Goal: Communication & Community: Answer question/provide support

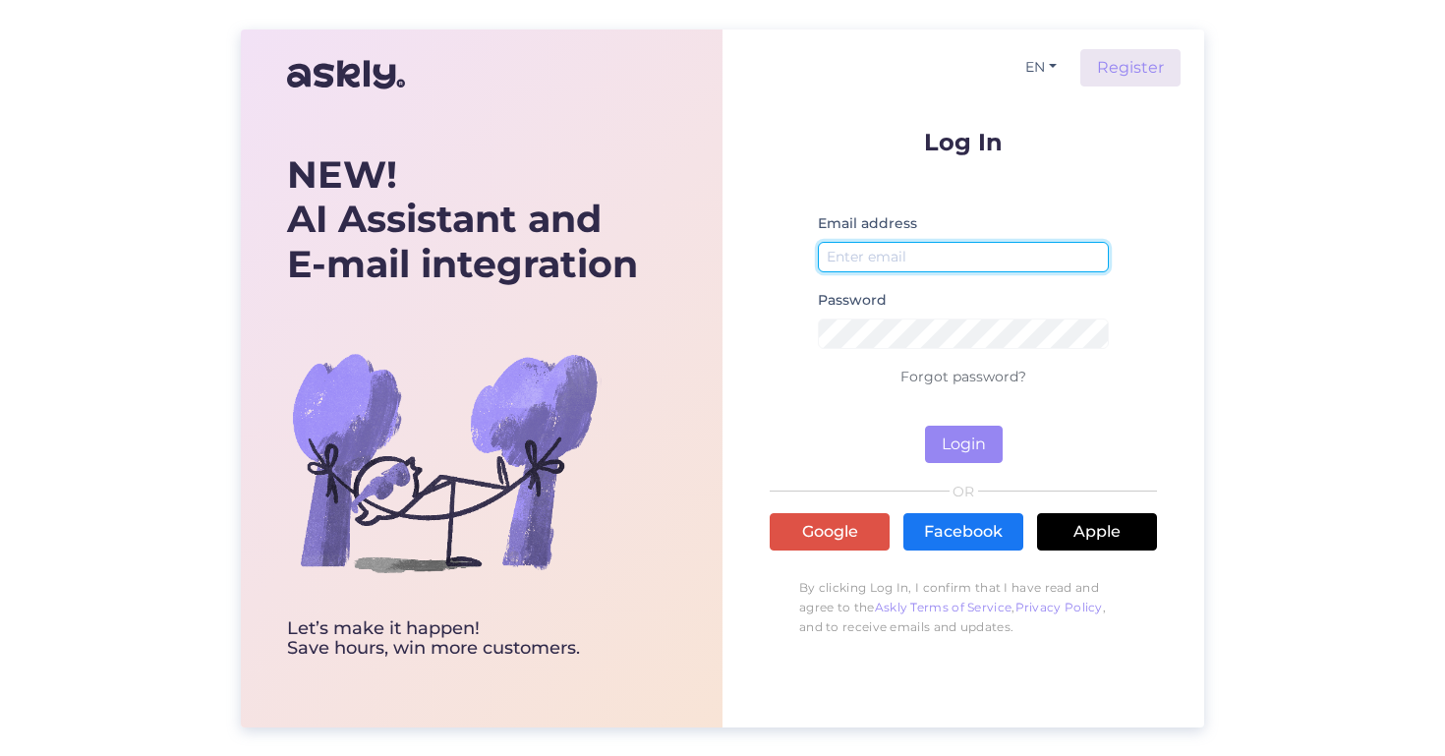
type input "[EMAIL_ADDRESS][DOMAIN_NAME]"
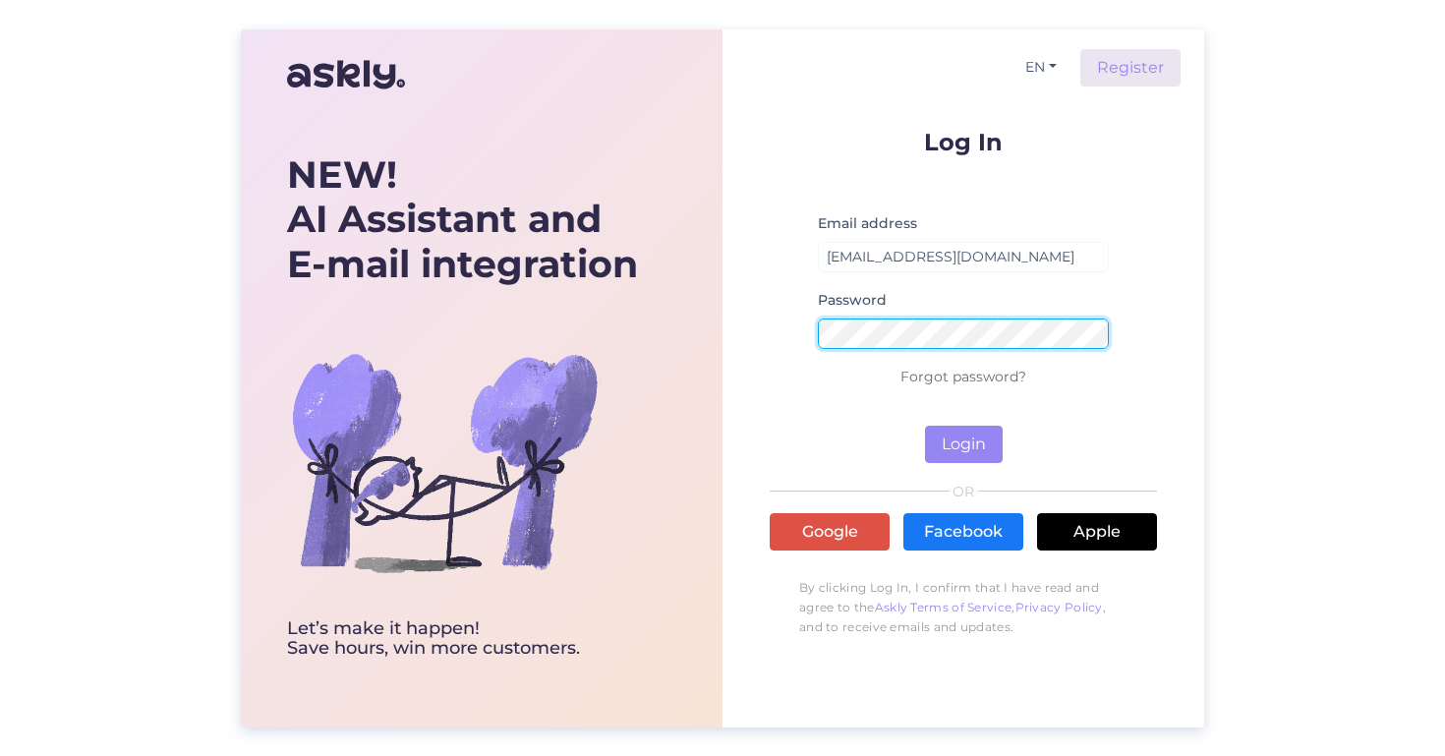
click at [963, 443] on button "Login" at bounding box center [964, 444] width 78 height 37
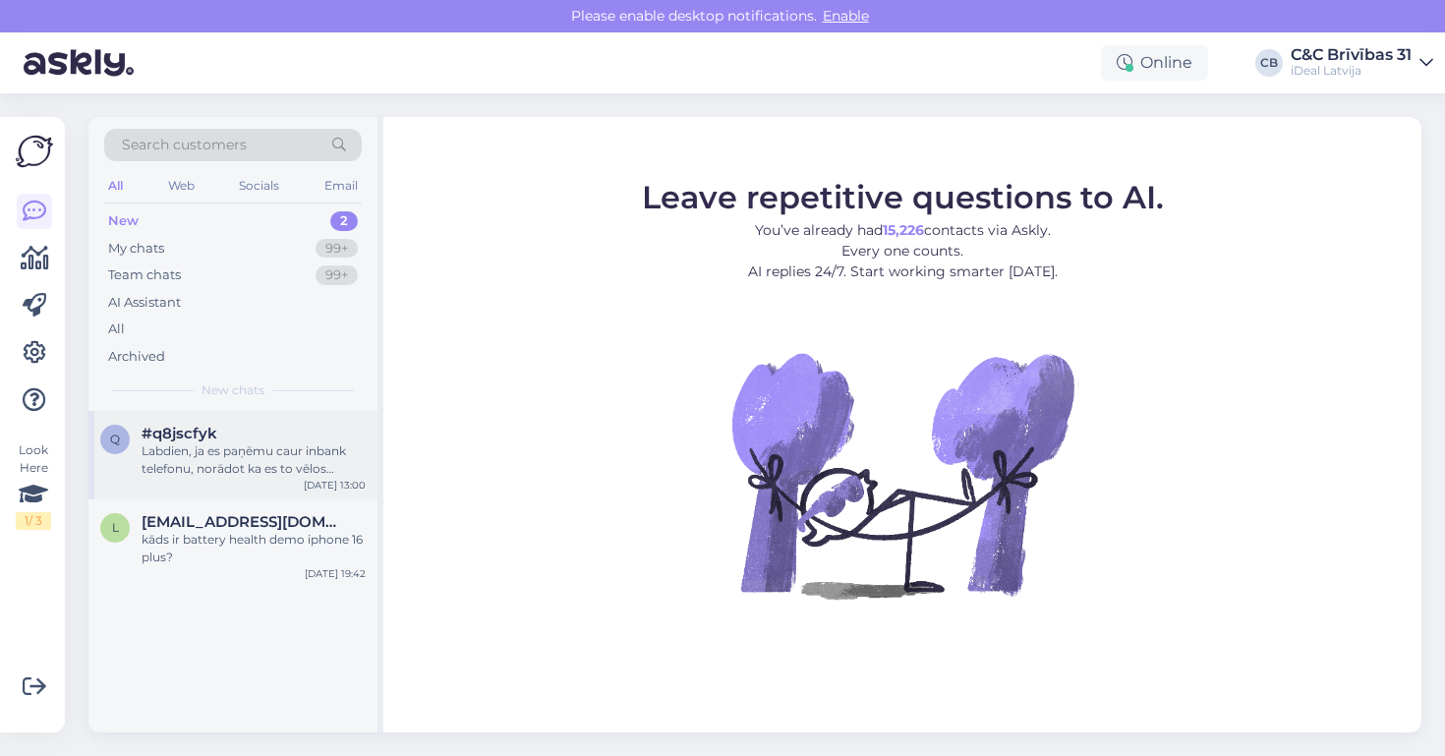
click at [284, 472] on div "Labdien, ja es paņēmu caur inbank telefonu, norādot ka es to vēlos saņemt veika…" at bounding box center [254, 459] width 224 height 35
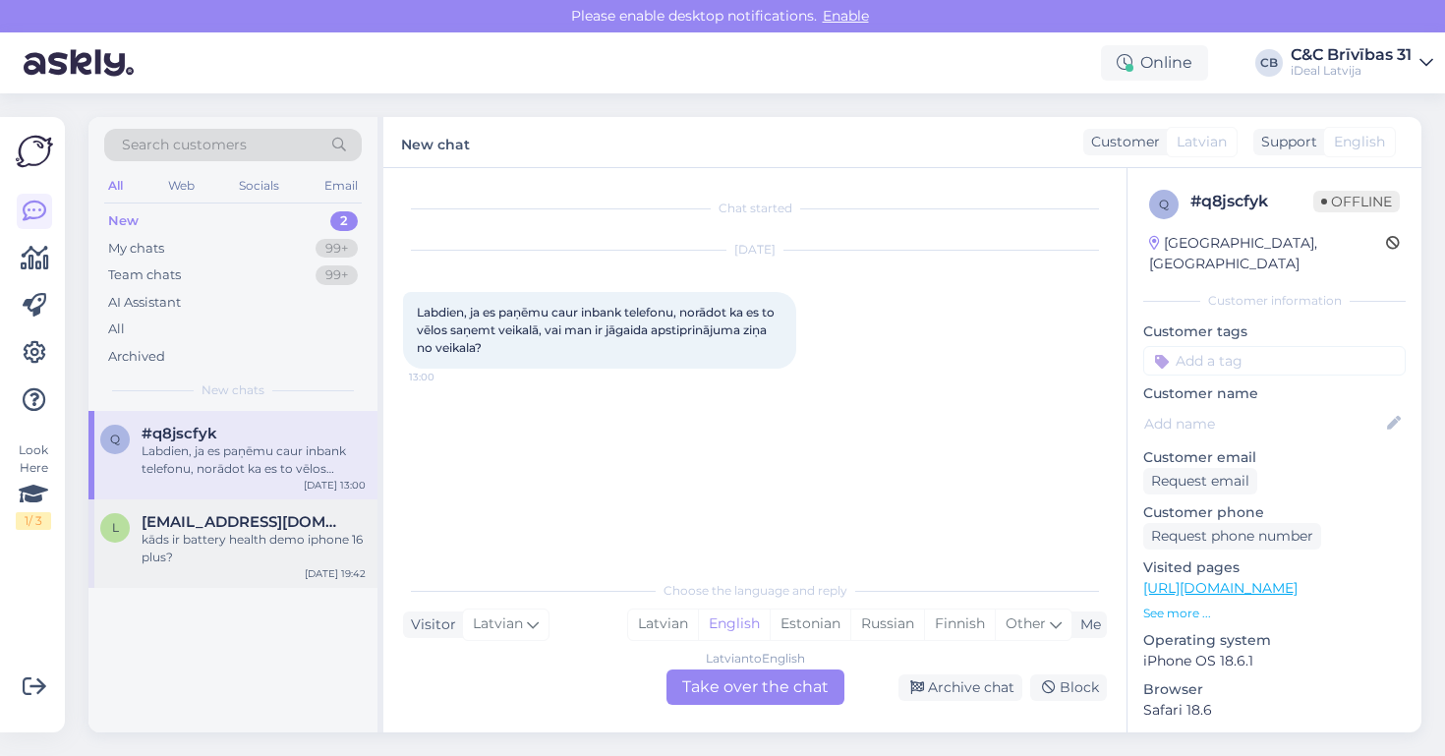
click at [282, 537] on div "kāds ir battery health demo iphone 16 plus?" at bounding box center [254, 548] width 224 height 35
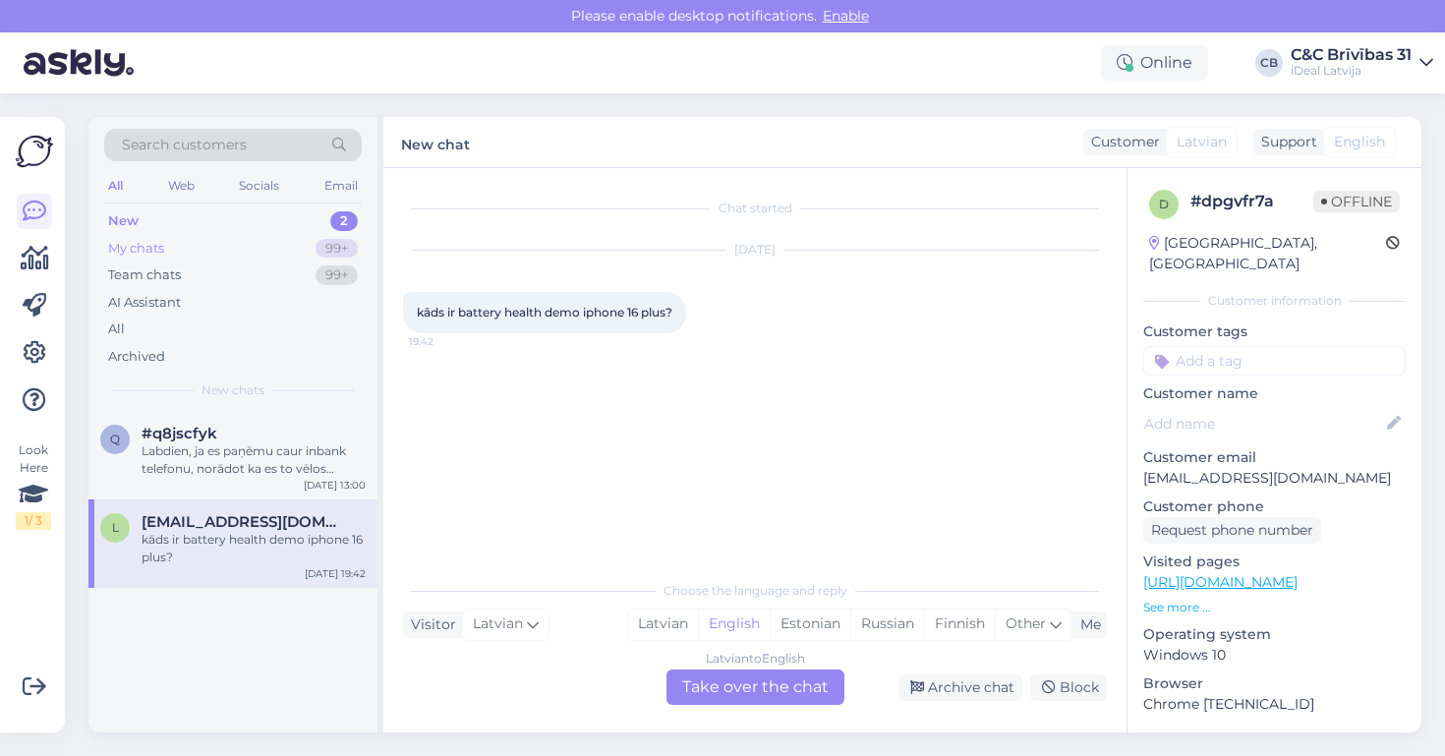
click at [246, 248] on div "My chats 99+" at bounding box center [233, 249] width 258 height 28
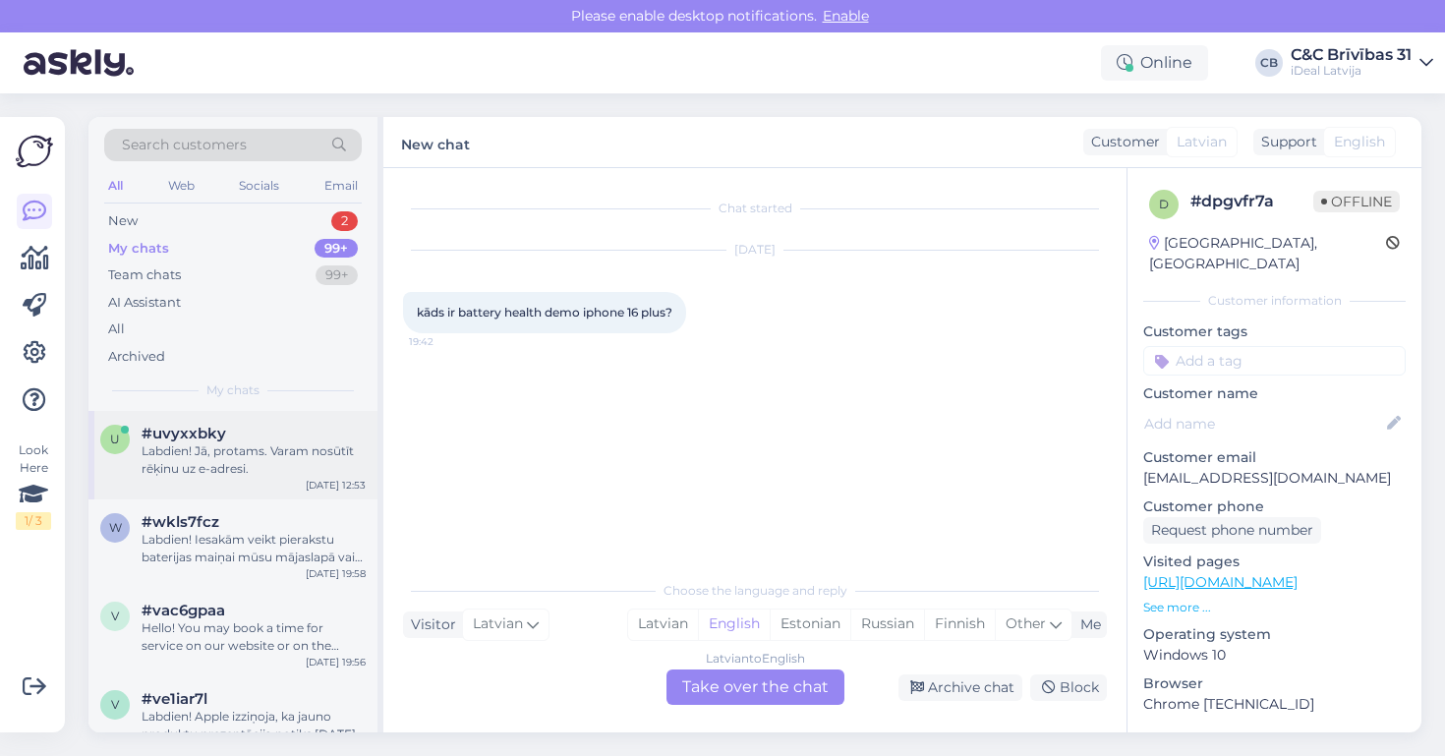
click at [231, 470] on div "Labdien! Jā, protams. Varam nosūtīt rēķinu uz e-adresi." at bounding box center [254, 459] width 224 height 35
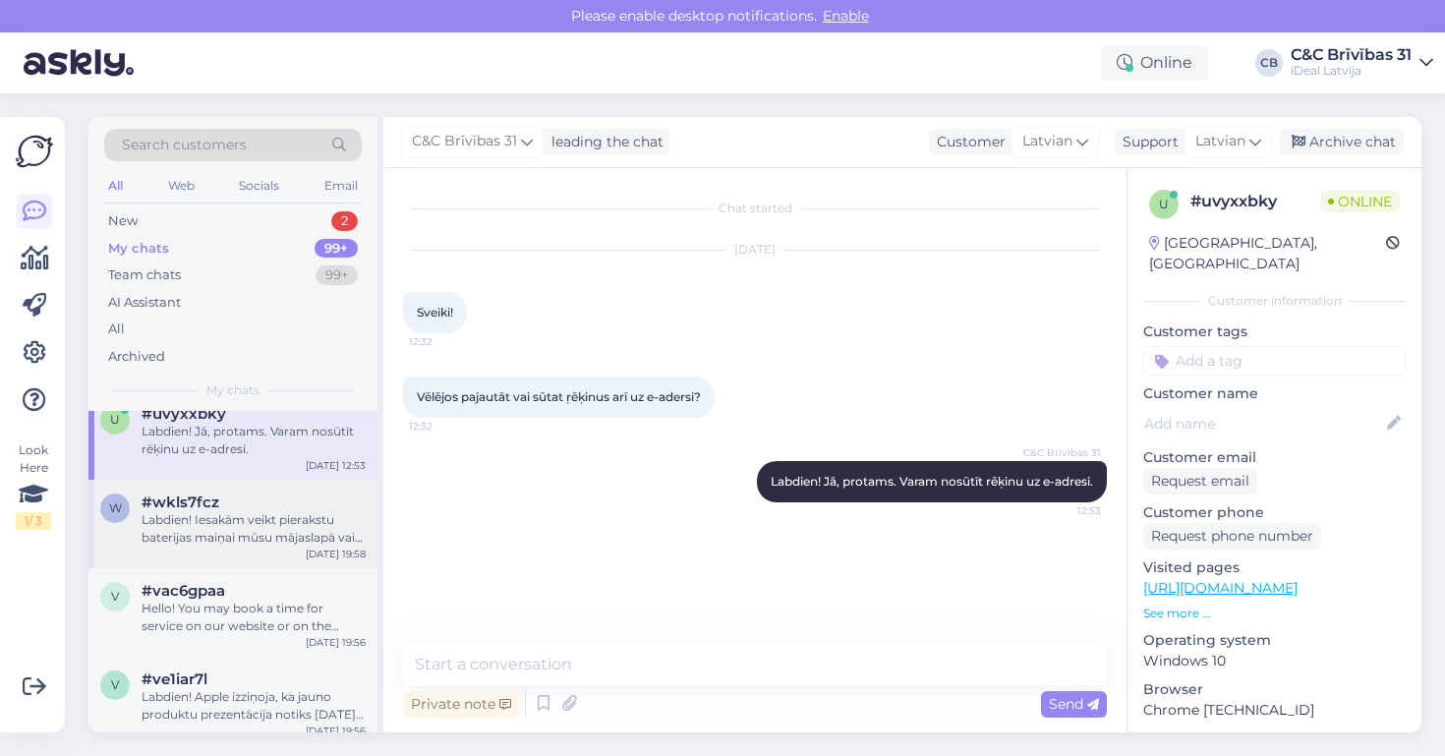
scroll to position [21, 0]
click at [304, 530] on div "Labdien! Iesakām veikt pierakstu baterijas maiņai mūsu mājaslapā vai Apple Supp…" at bounding box center [254, 527] width 224 height 35
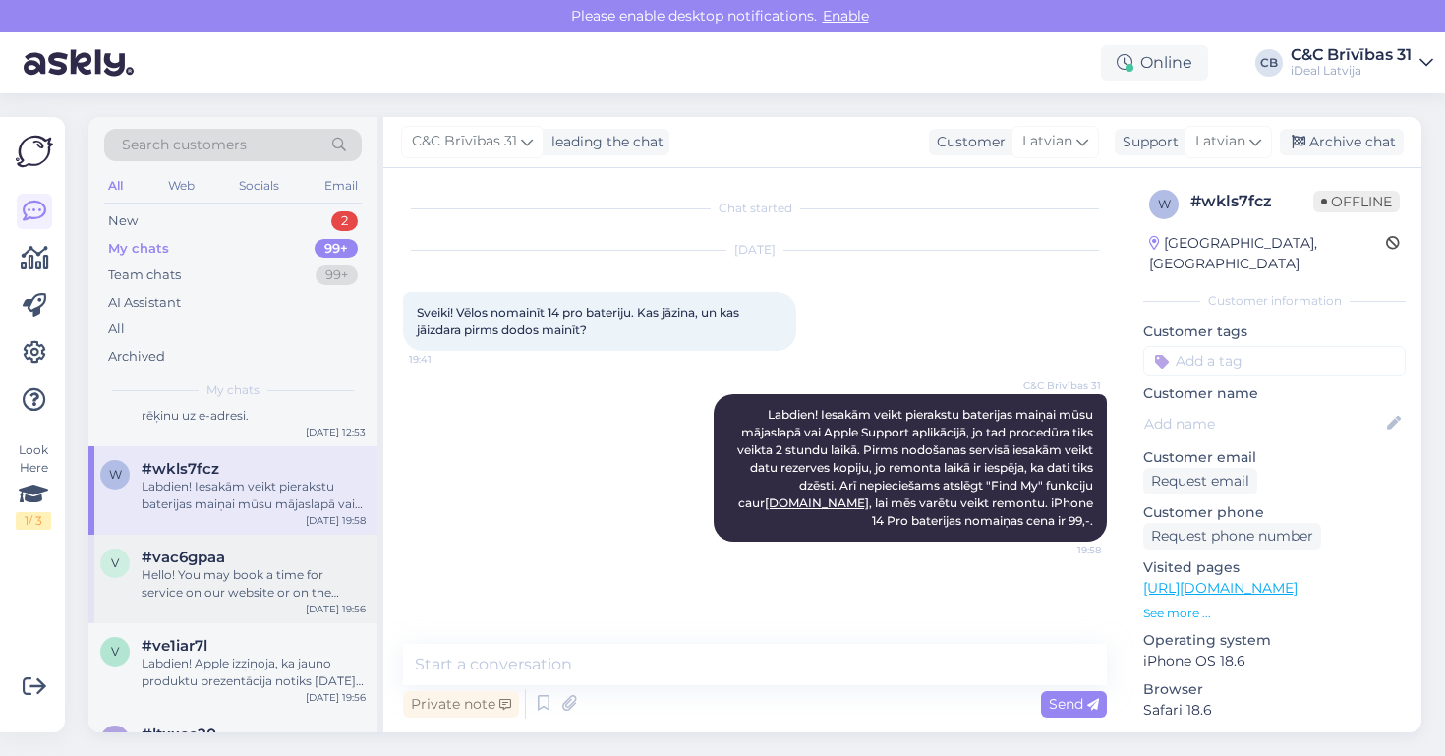
scroll to position [62, 0]
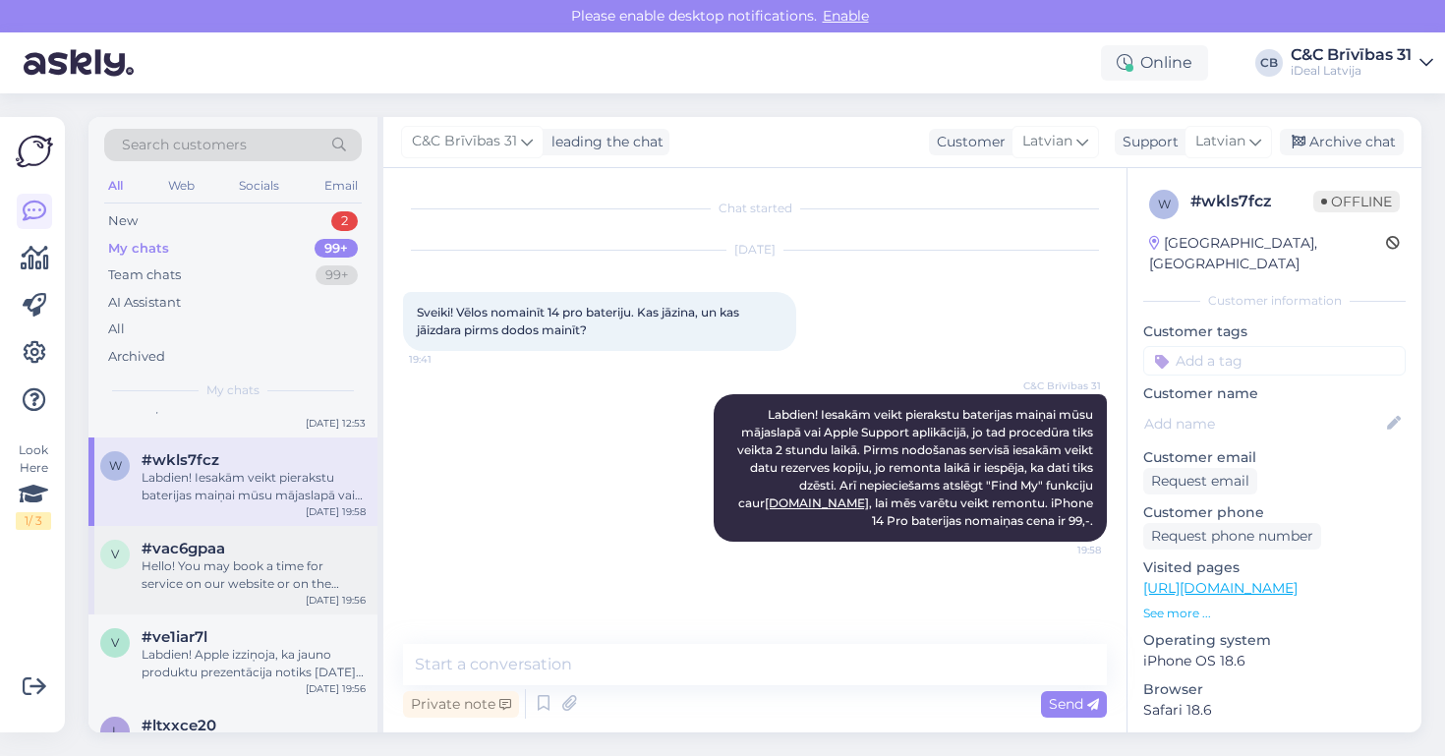
click at [295, 547] on div "#vac6gpaa" at bounding box center [254, 549] width 224 height 18
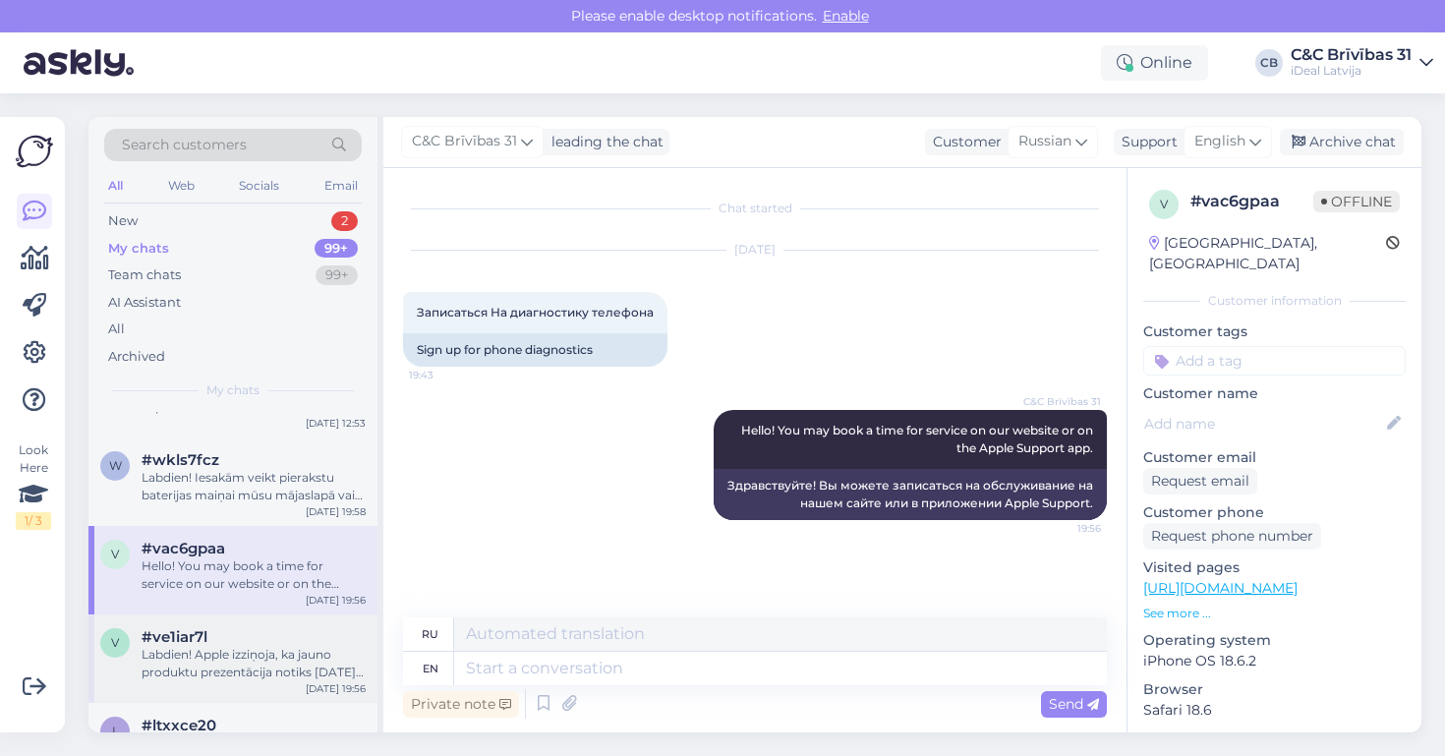
click at [272, 628] on div "#ve1iar7l" at bounding box center [254, 637] width 224 height 18
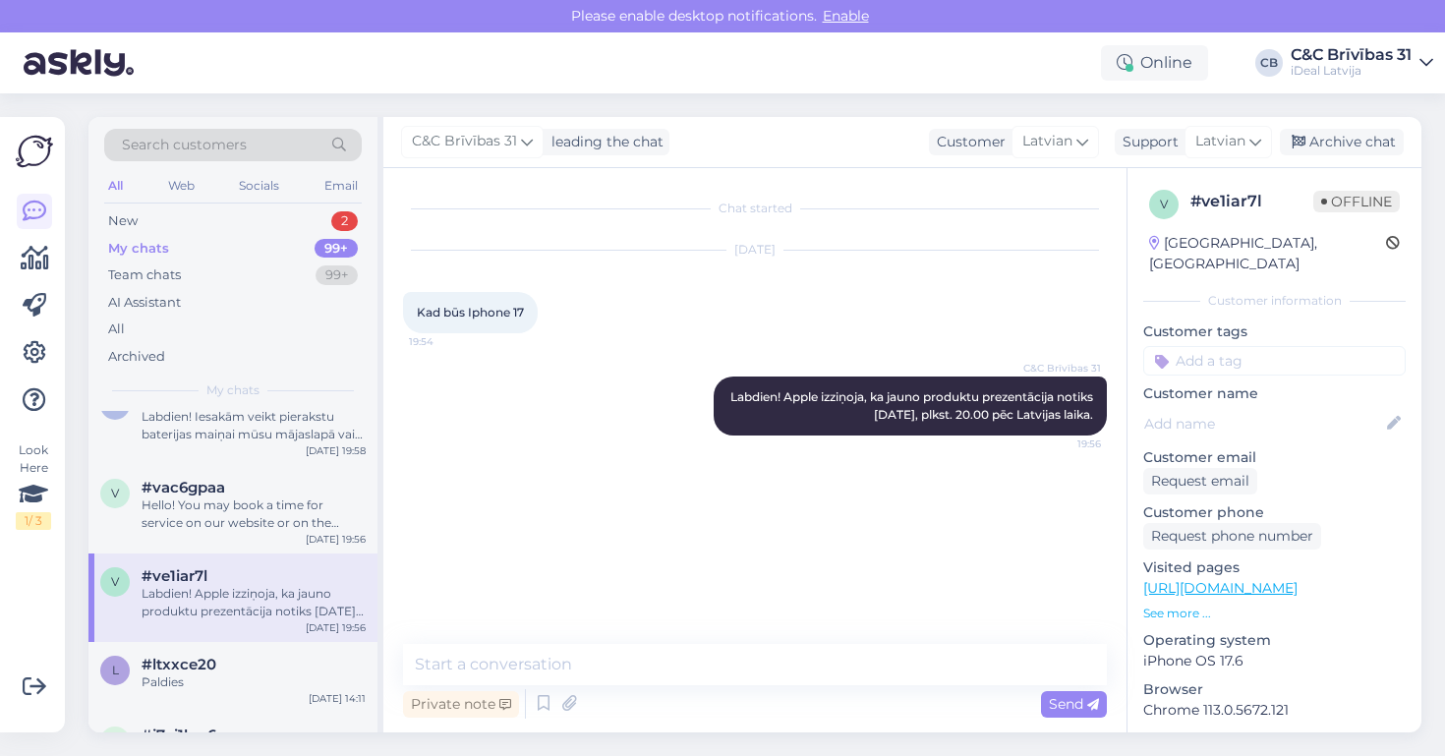
scroll to position [123, 0]
click at [272, 626] on div "v #ve1iar7l Labdien! Apple izziņoja, ka jauno produktu prezentācija notiks [DAT…" at bounding box center [232, 597] width 289 height 88
click at [267, 656] on div "#ltxxce20" at bounding box center [254, 665] width 224 height 18
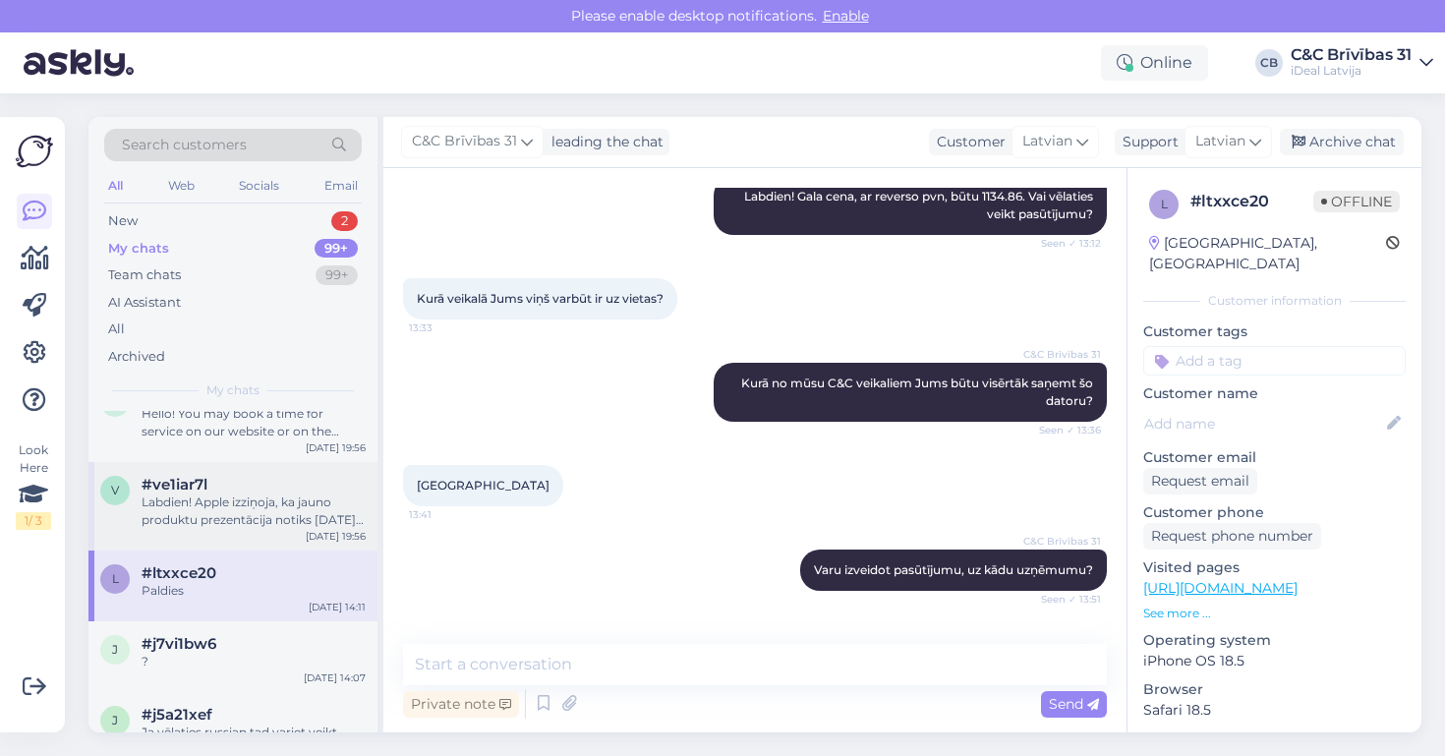
scroll to position [288, 0]
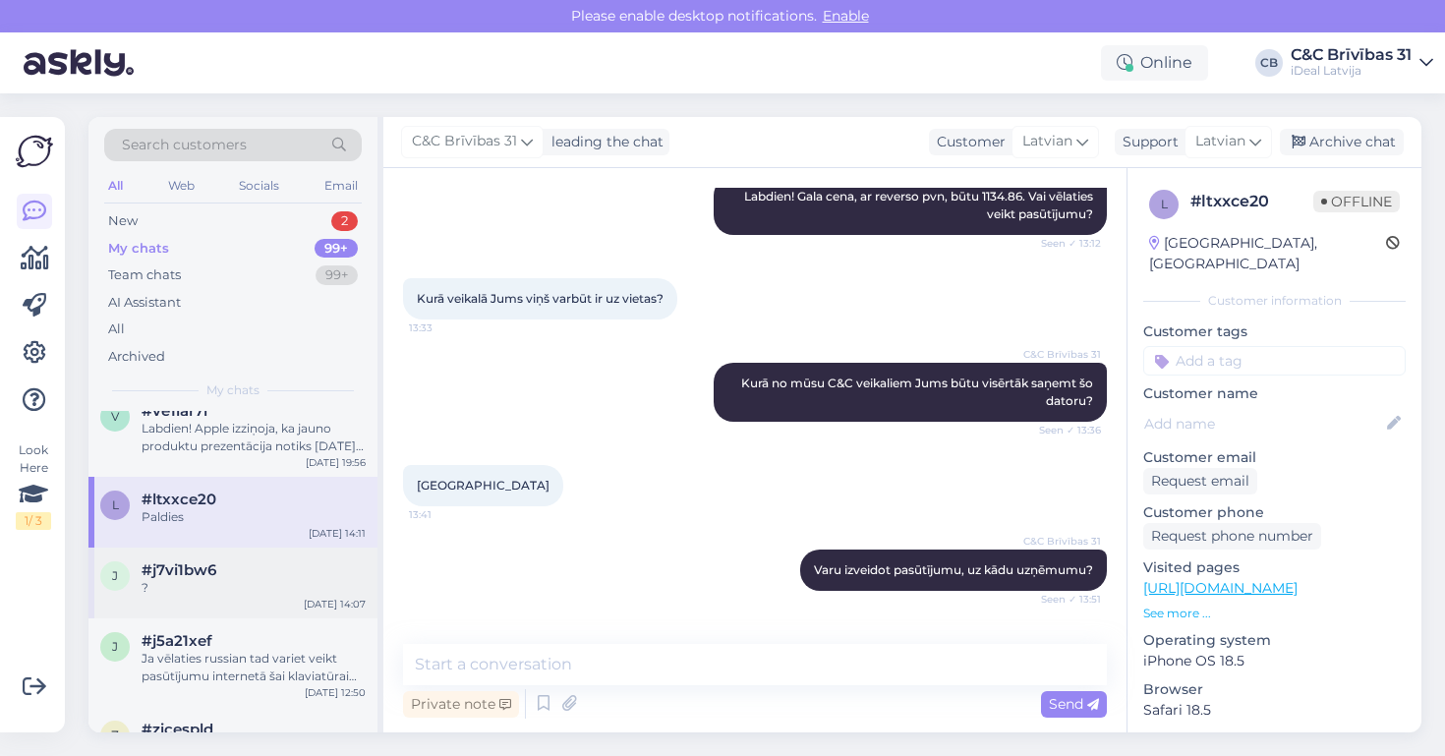
click at [261, 568] on div "#j7vi1bw6" at bounding box center [254, 570] width 224 height 18
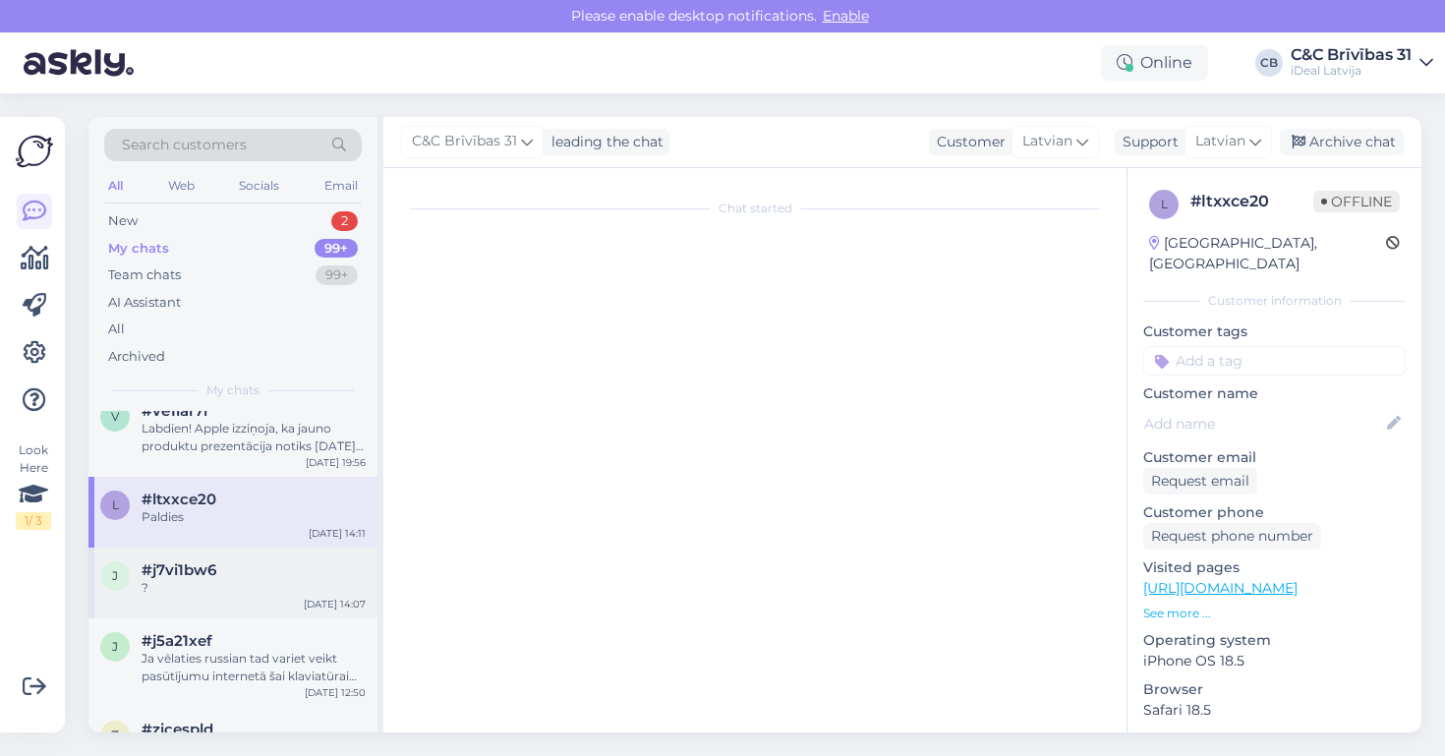
scroll to position [0, 0]
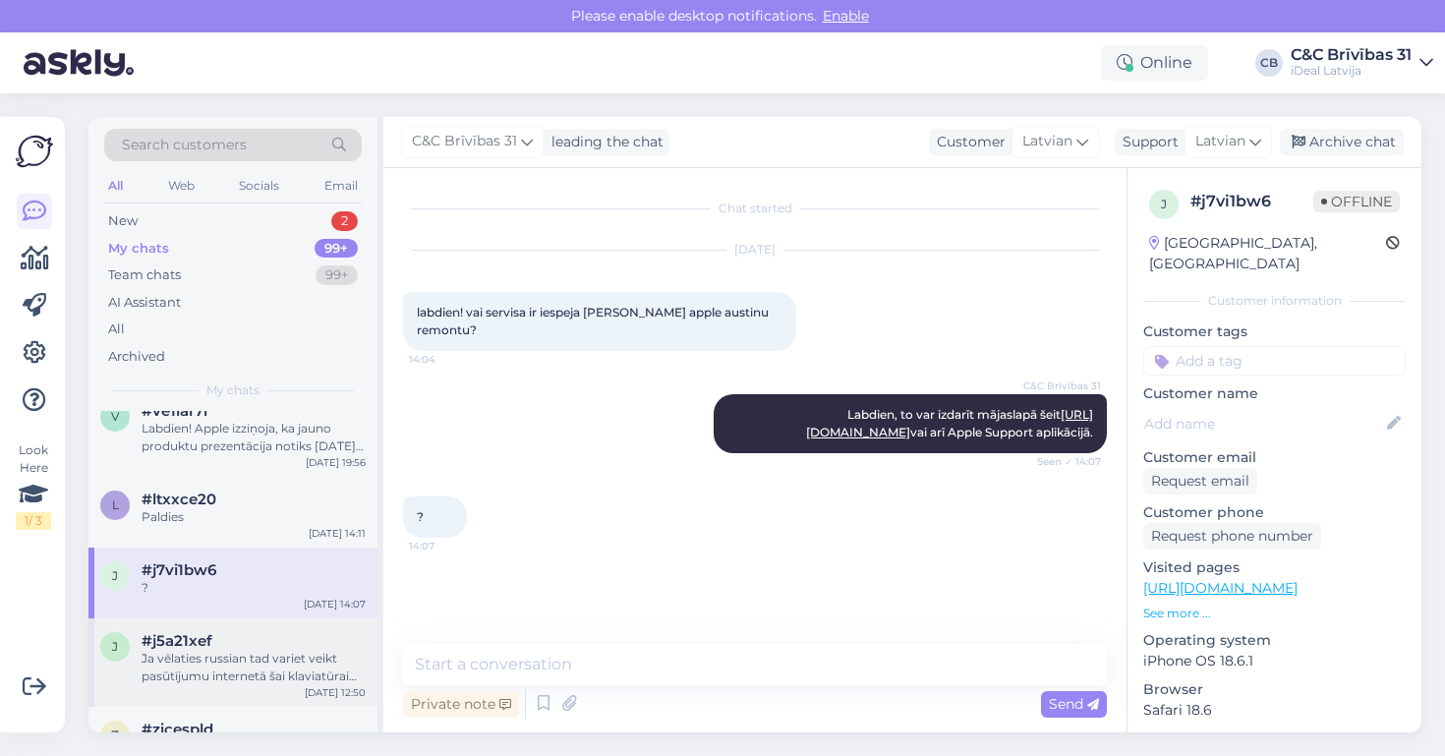
click at [244, 650] on div "Ja vēlaties russian tad variet veikt pasūtījumu internetā šai klaviatūrai [URL]…" at bounding box center [254, 667] width 224 height 35
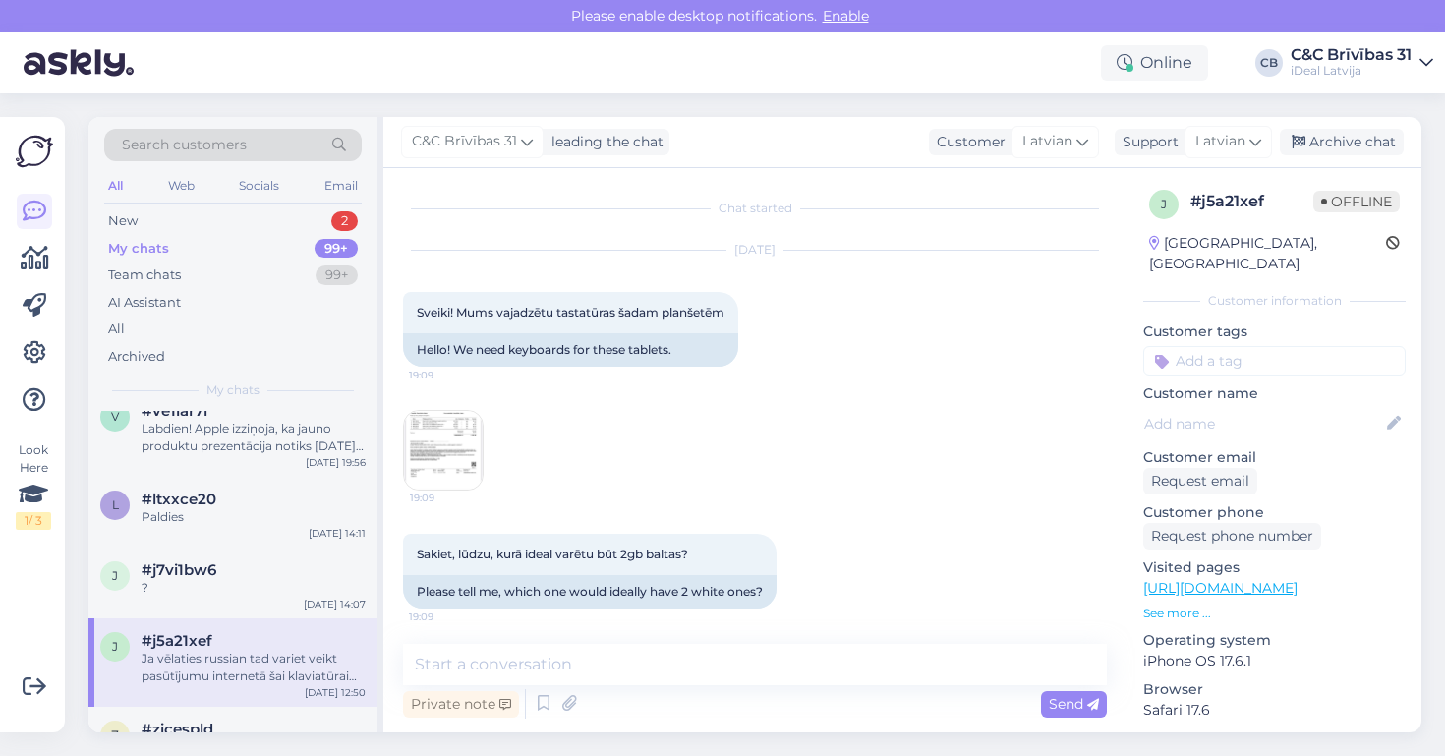
click at [466, 458] on img at bounding box center [443, 450] width 79 height 79
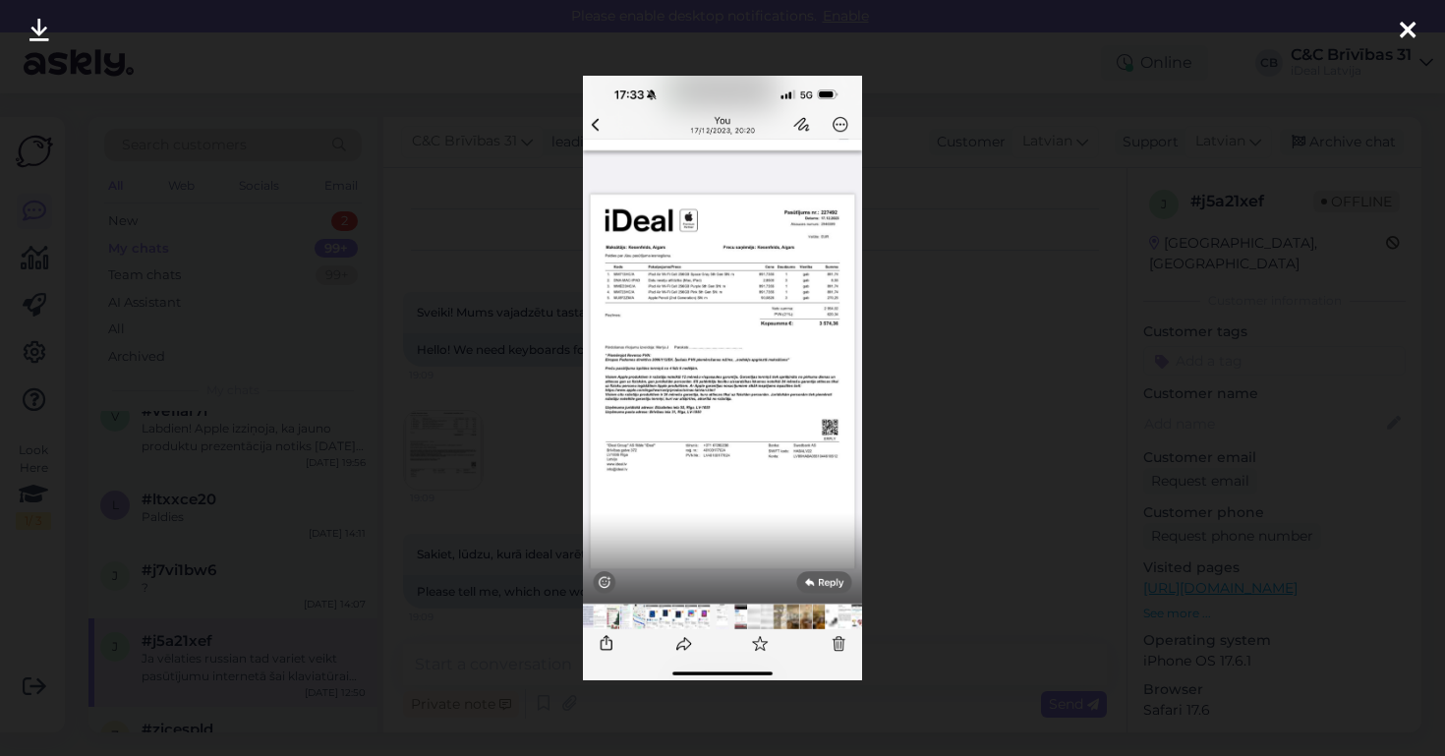
click at [503, 202] on div at bounding box center [722, 378] width 1445 height 756
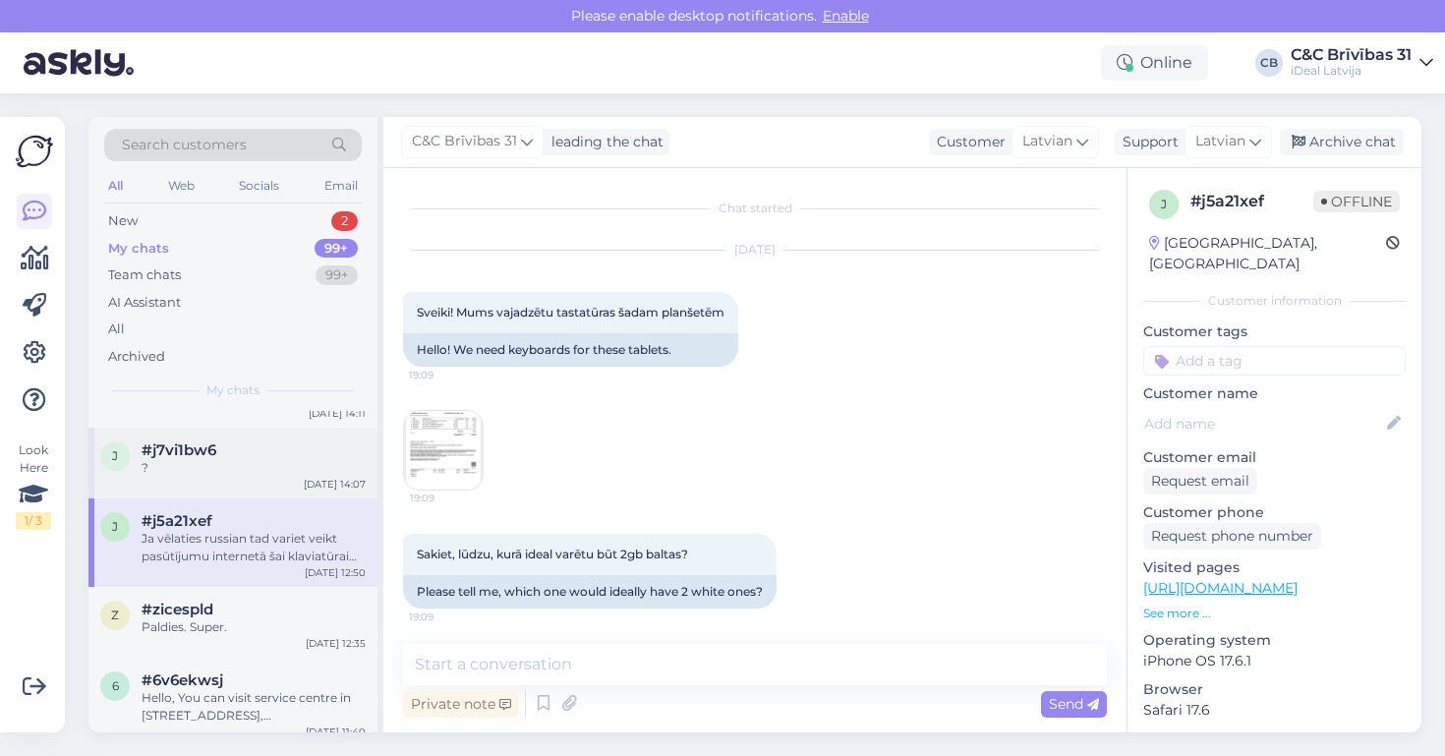
scroll to position [413, 0]
click at [303, 614] on div "Paldies. Super." at bounding box center [254, 622] width 224 height 18
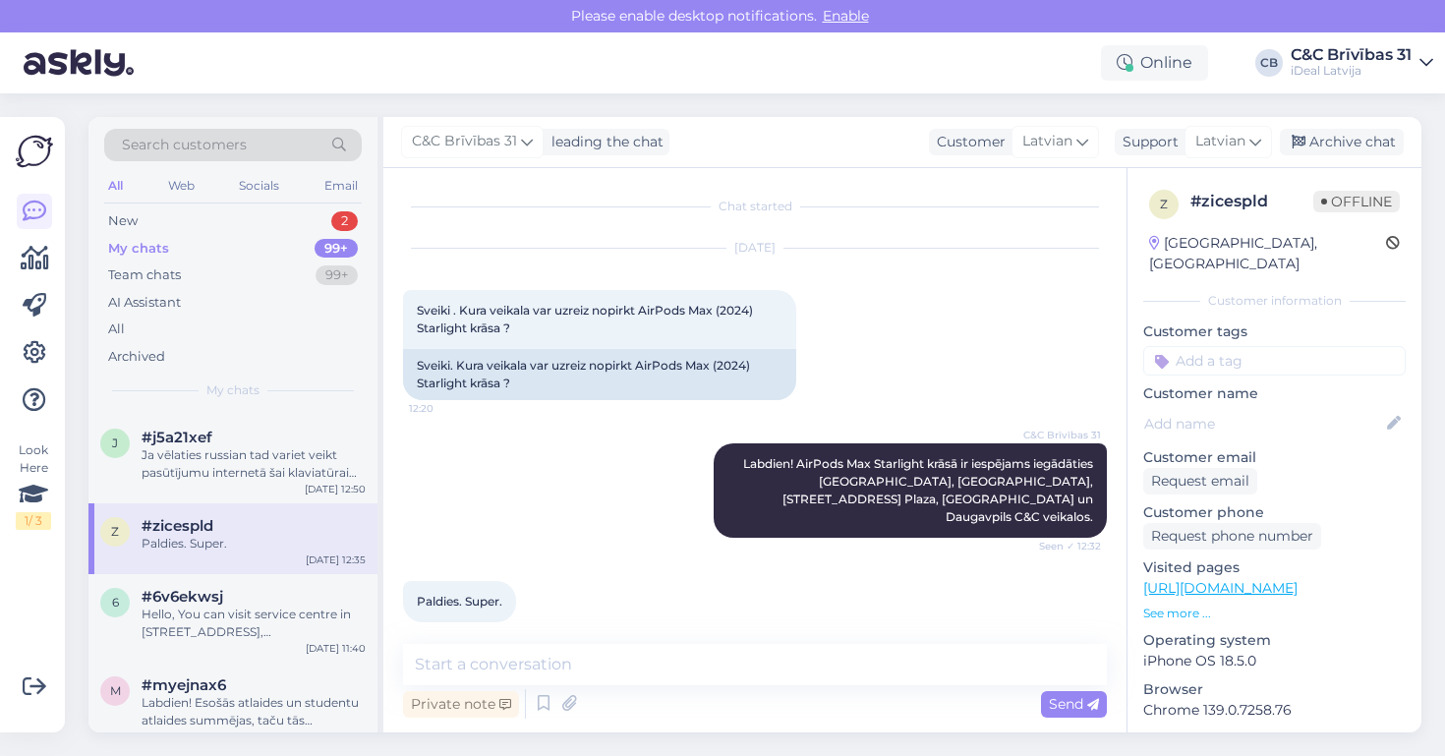
scroll to position [524, 0]
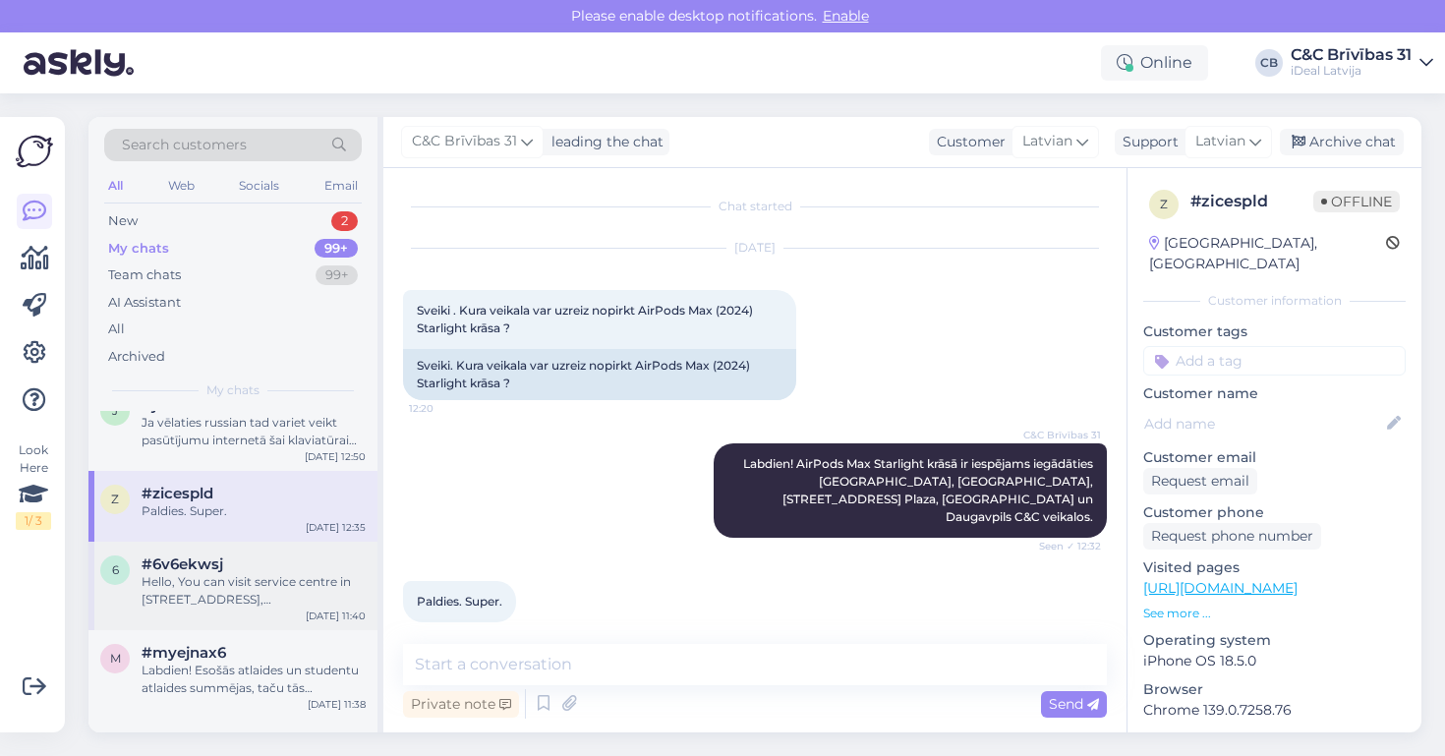
click at [221, 592] on div "Hello, You can visit service centre in [STREET_ADDRESS], [GEOGRAPHIC_DATA]" at bounding box center [254, 590] width 224 height 35
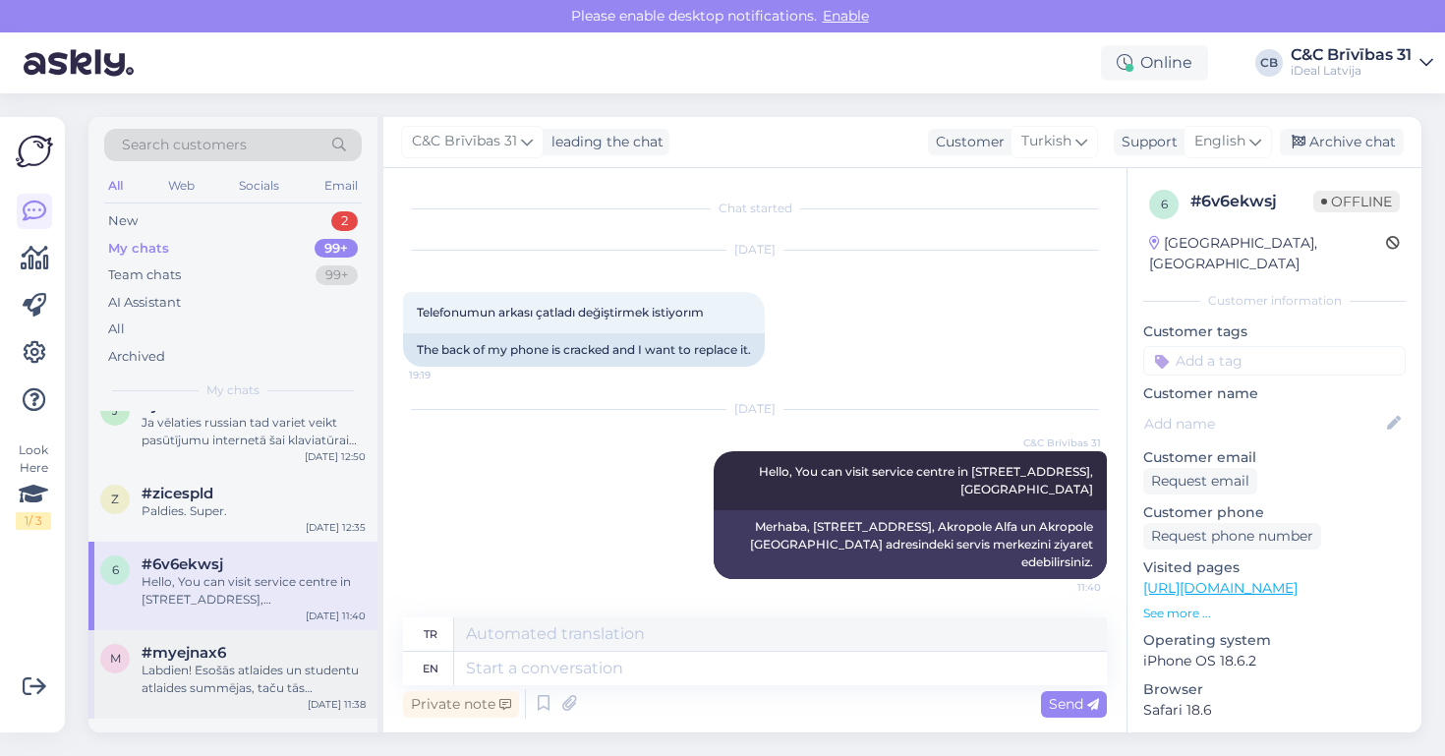
scroll to position [531, 0]
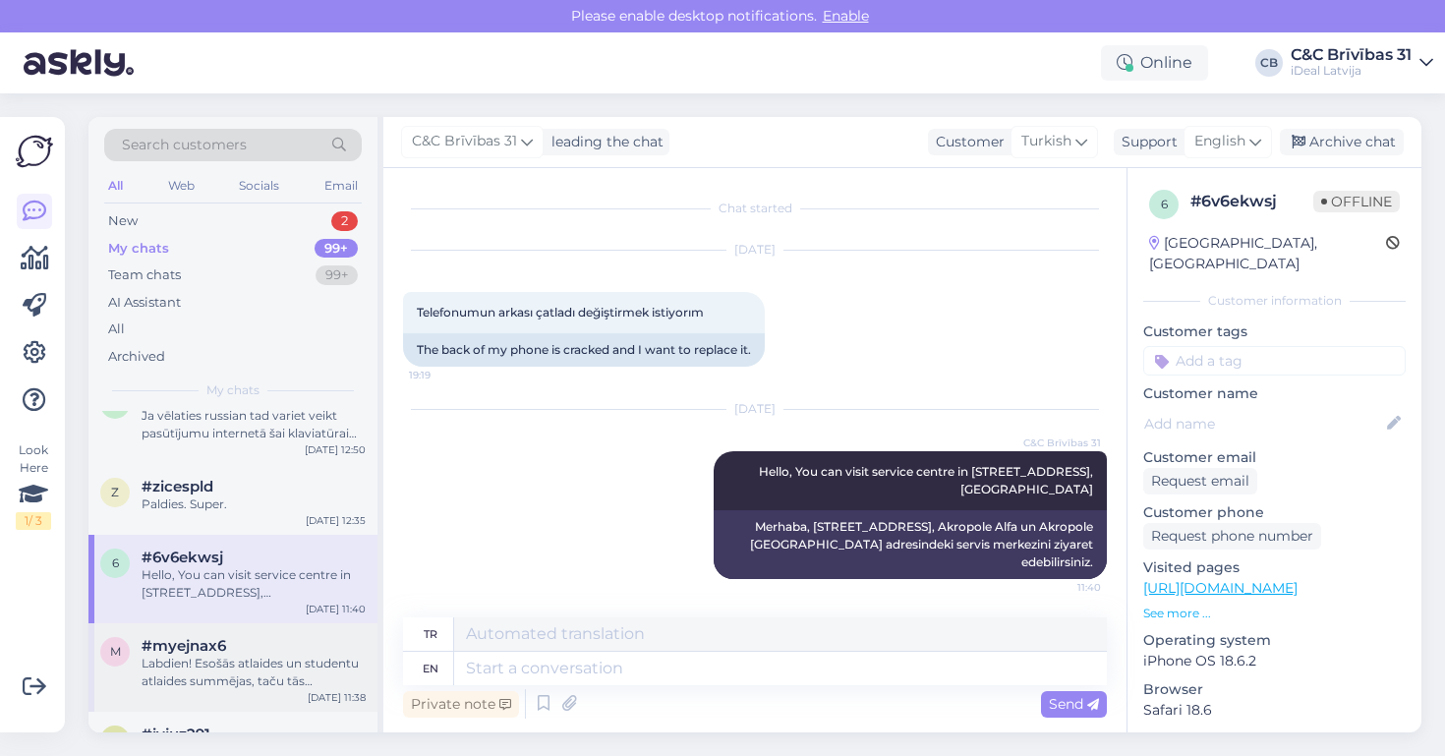
click at [249, 672] on div "Labdien! Esošās atlaides un studentu atlaides summējas, taču tās iespējams nofo…" at bounding box center [254, 672] width 224 height 35
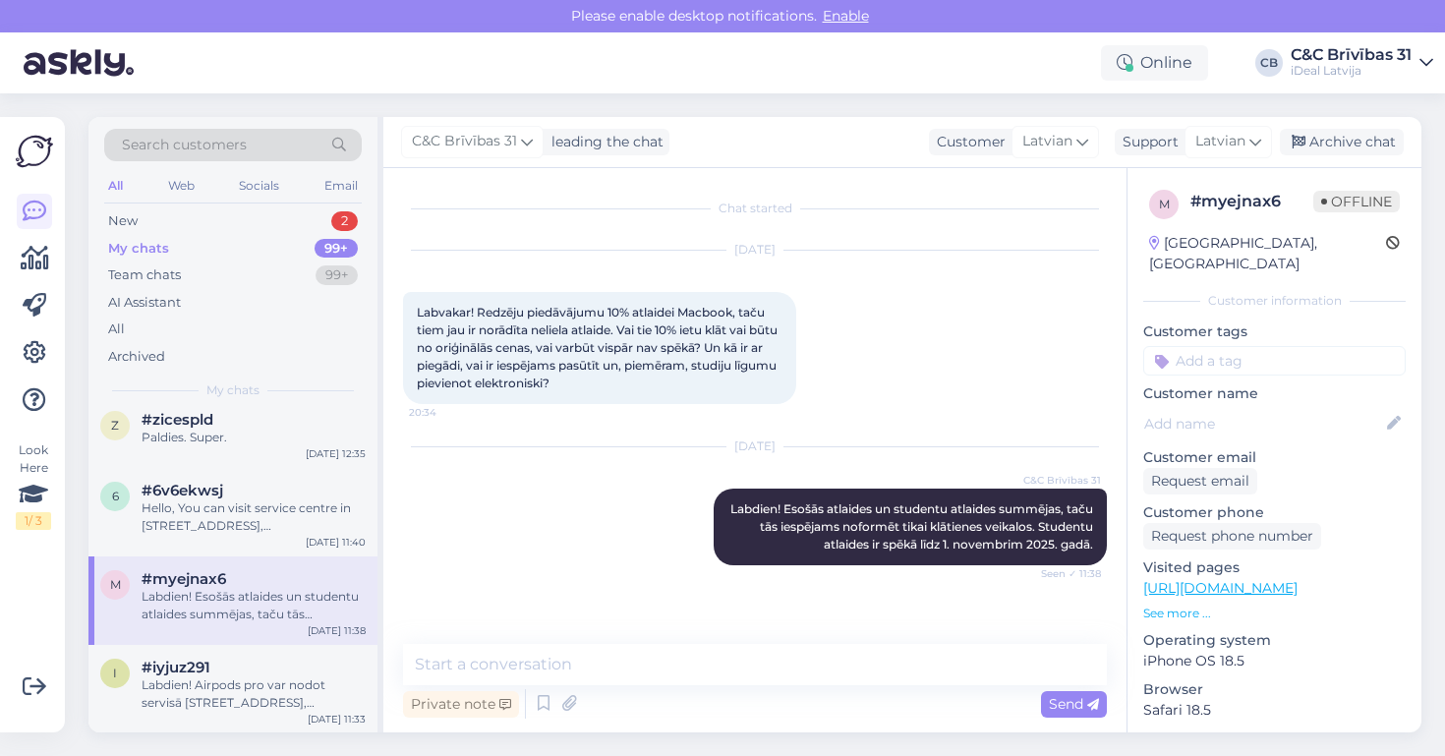
scroll to position [607, 0]
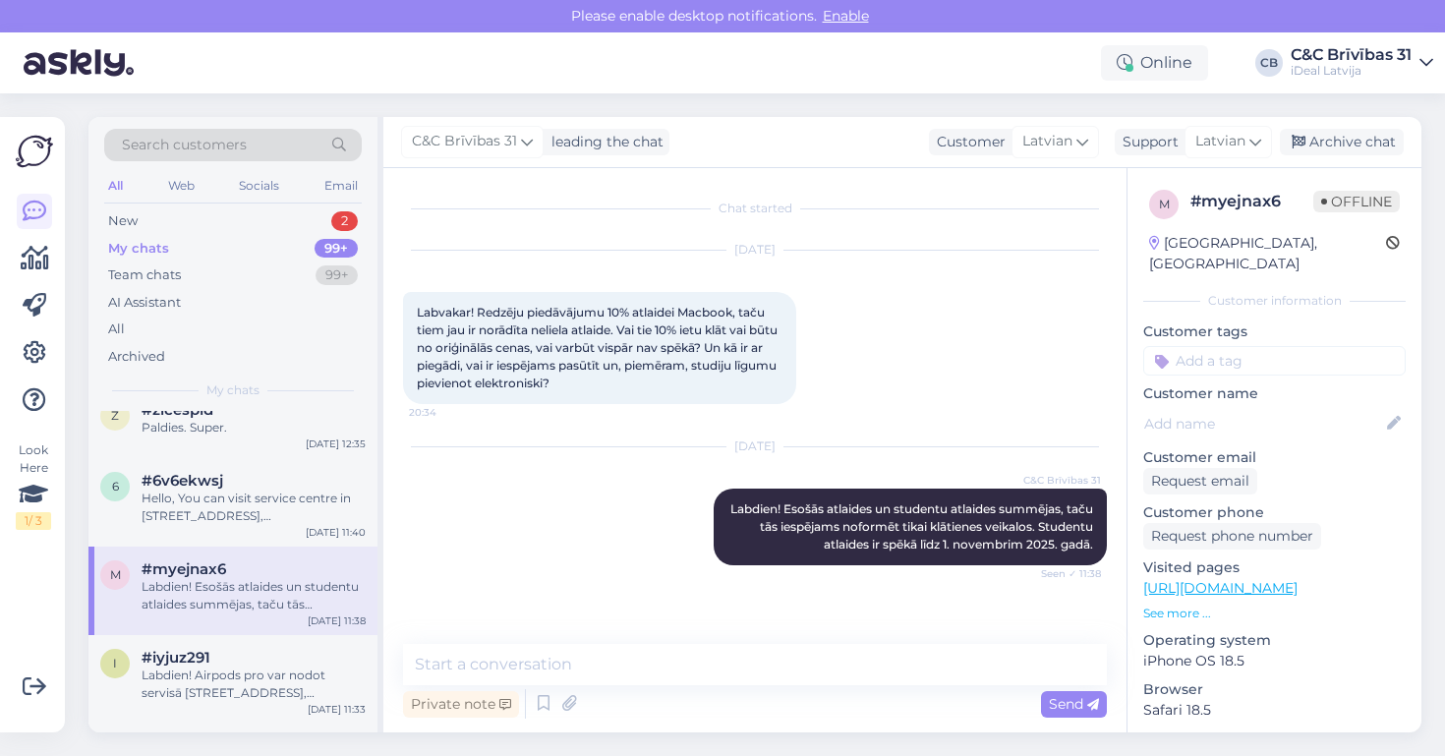
click at [249, 672] on div "Labdien! Airpods pro var nodot servisā [STREET_ADDRESS], [GEOGRAPHIC_DATA] un […" at bounding box center [254, 683] width 224 height 35
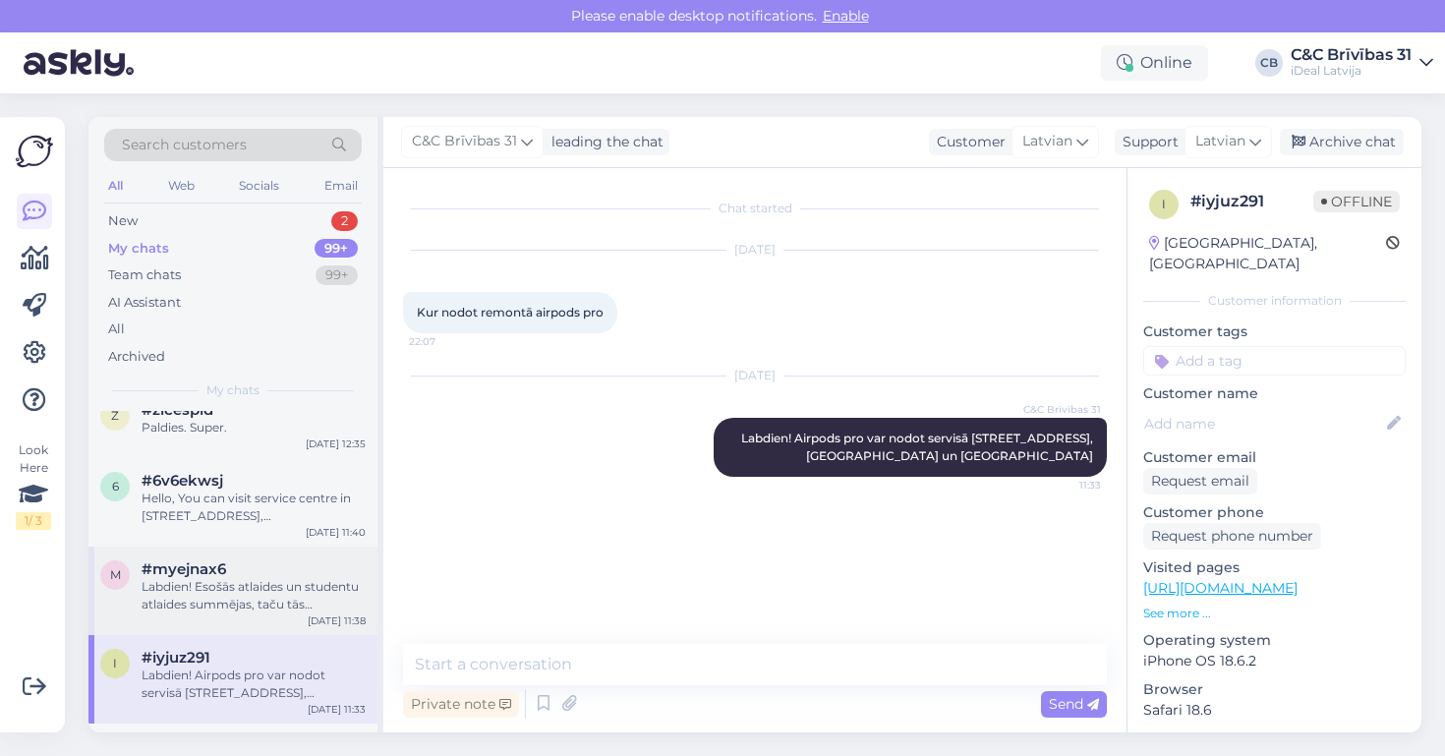
scroll to position [672, 0]
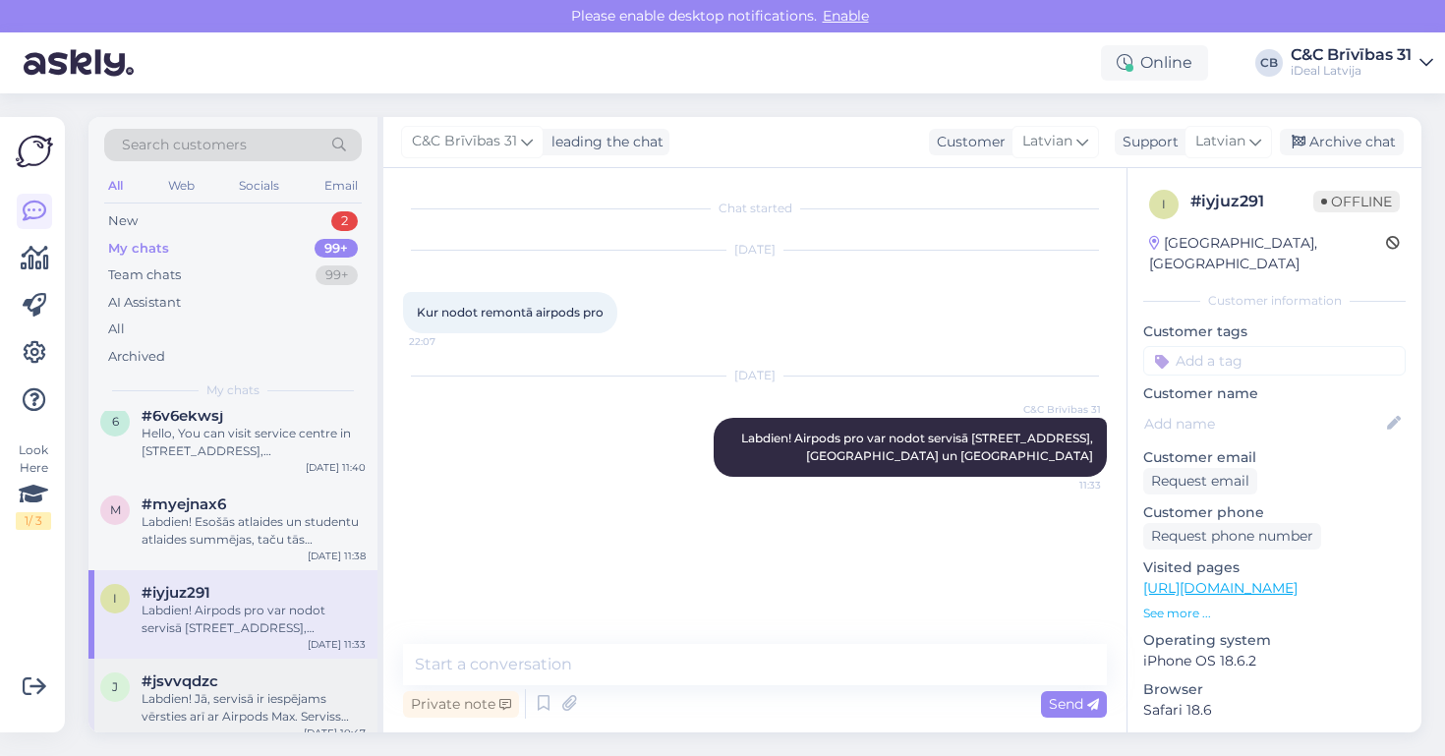
click at [249, 672] on div "#jsvvqdzc" at bounding box center [254, 681] width 224 height 18
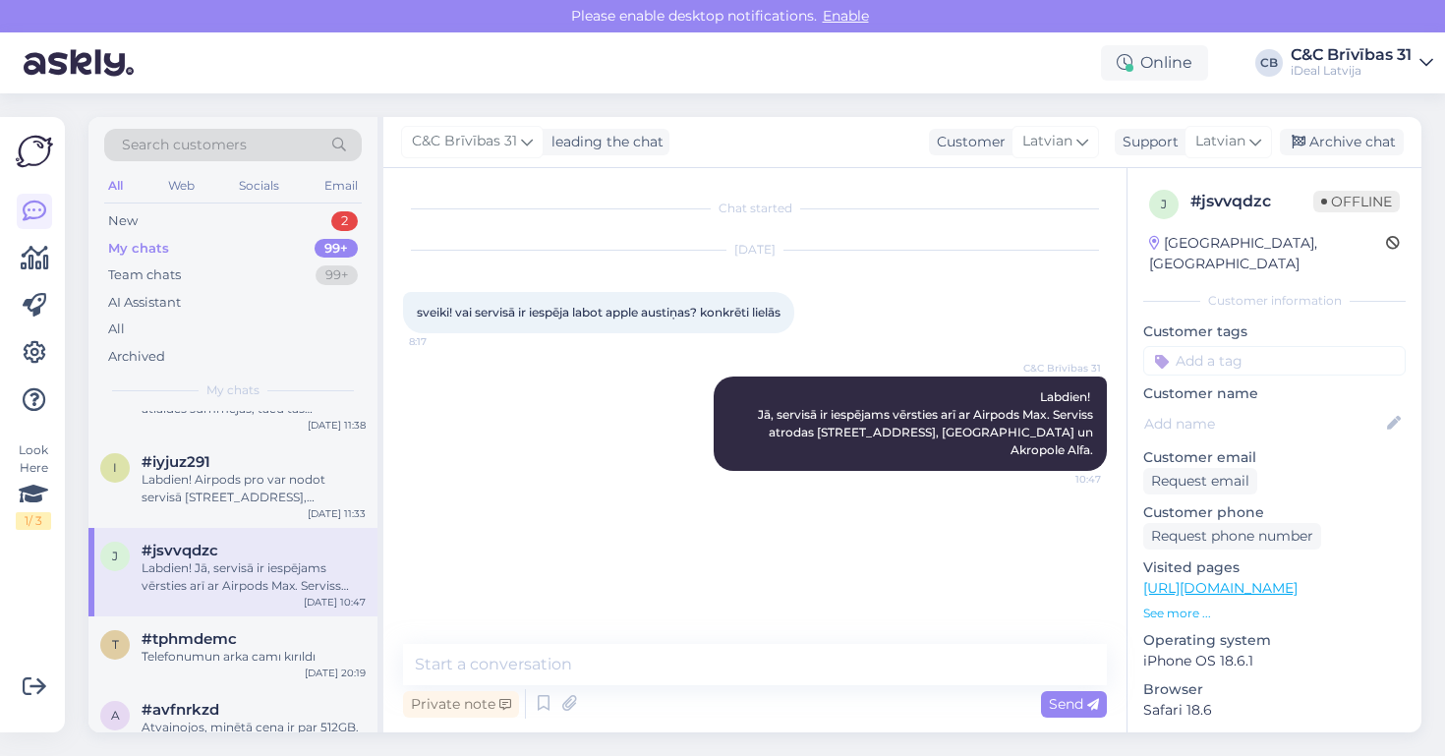
scroll to position [806, 0]
click at [255, 645] on div "Telefonumun arka camı kırıldı" at bounding box center [254, 654] width 224 height 18
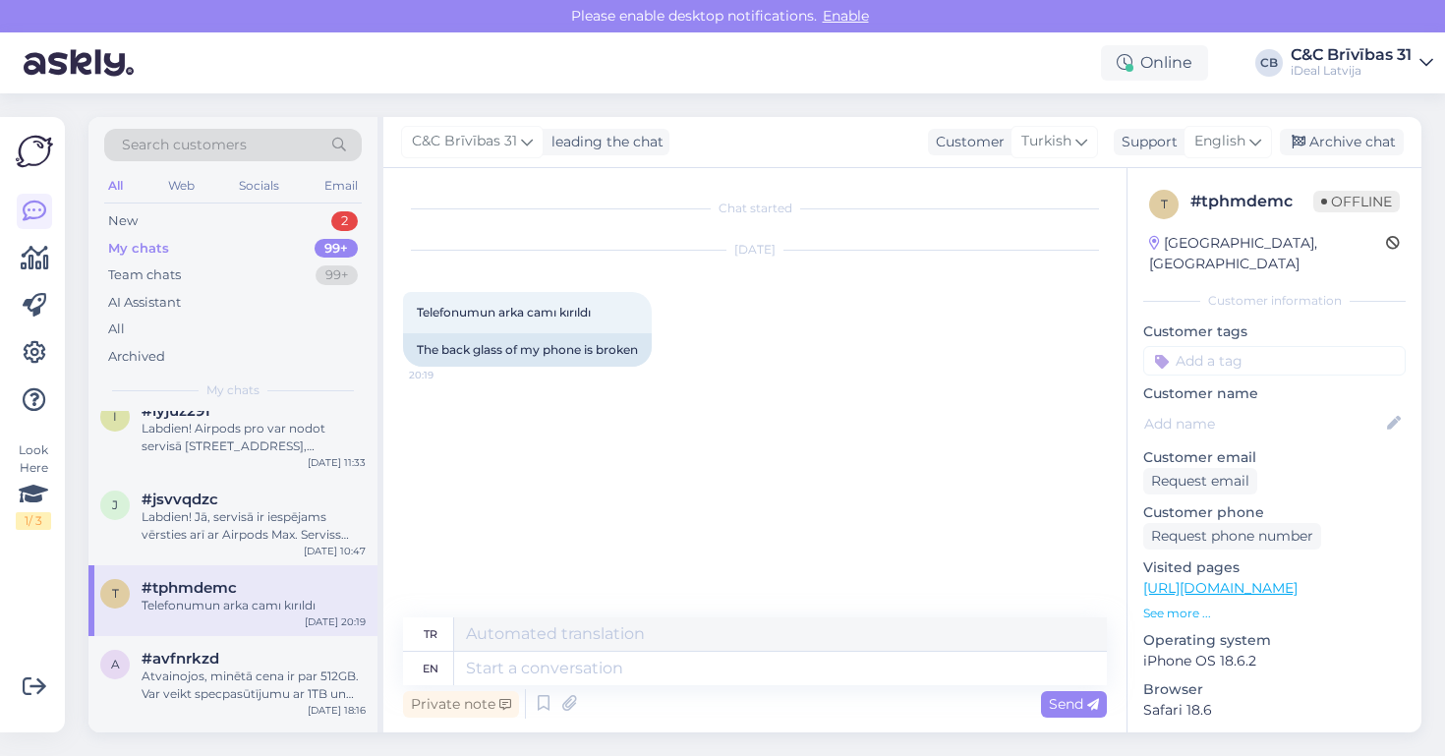
scroll to position [856, 0]
click at [264, 654] on div "#avfnrkzd" at bounding box center [254, 657] width 224 height 18
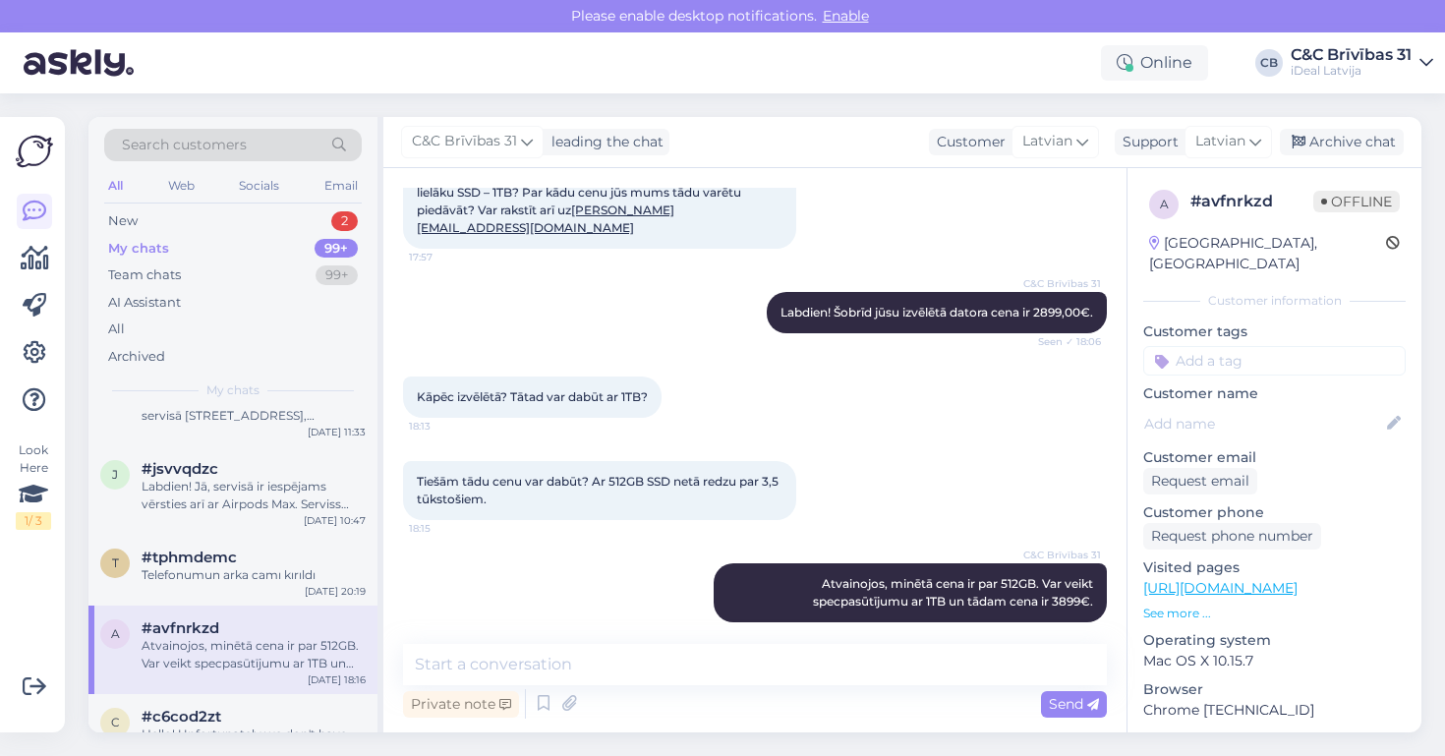
scroll to position [155, 0]
click at [207, 708] on span "#c6cod2zt" at bounding box center [182, 717] width 80 height 18
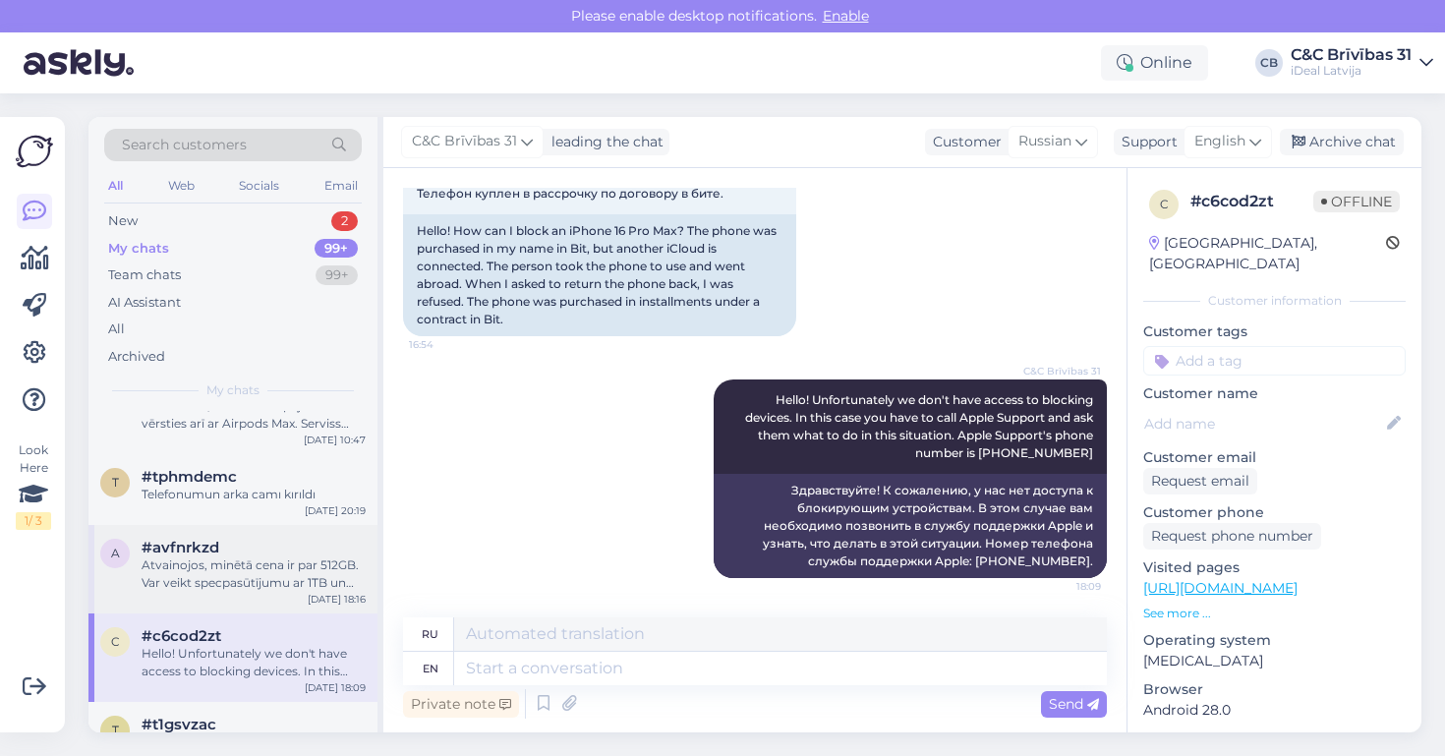
scroll to position [974, 0]
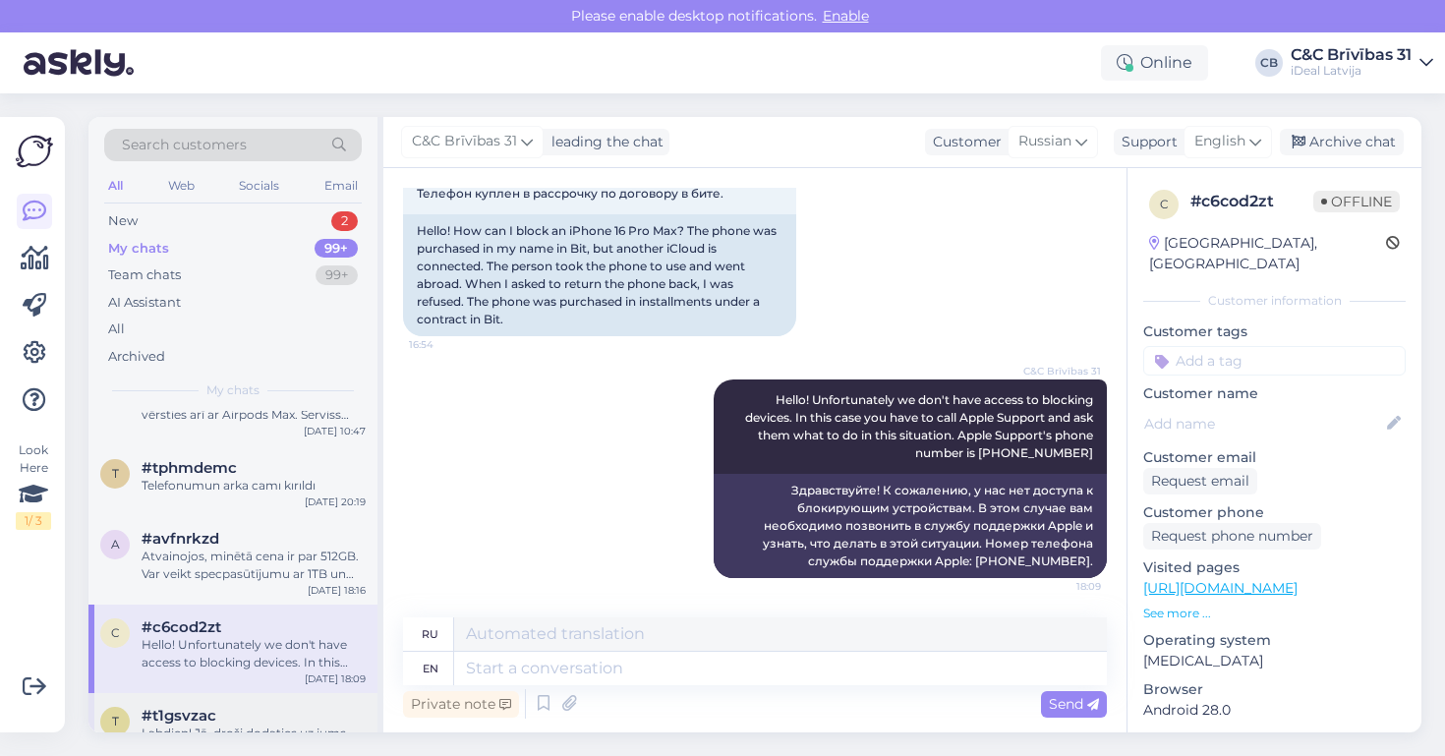
click at [279, 697] on div "t #t1gsvzac Labdien! Jā, droši dodaties uz jums tuvāko C&C veikalu vai noformēj…" at bounding box center [232, 737] width 289 height 88
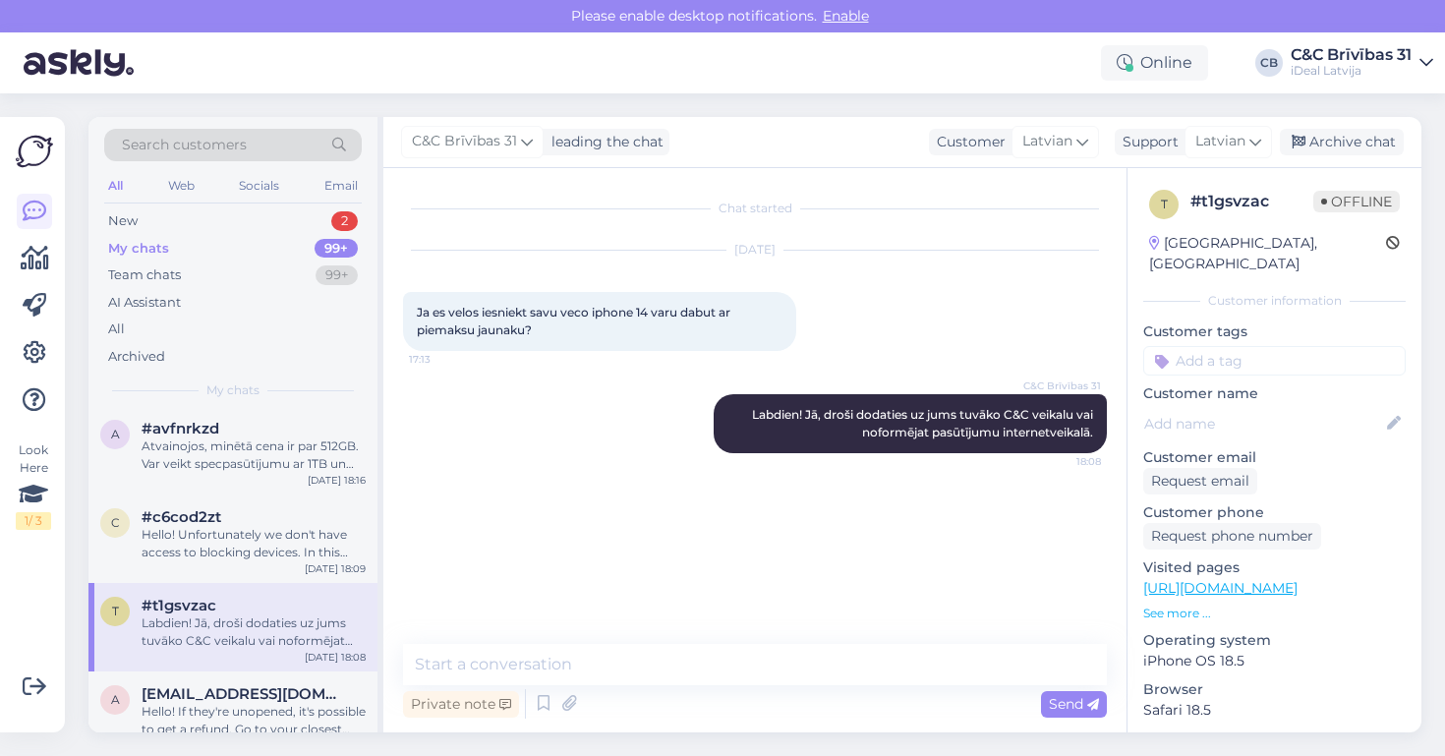
scroll to position [1103, 0]
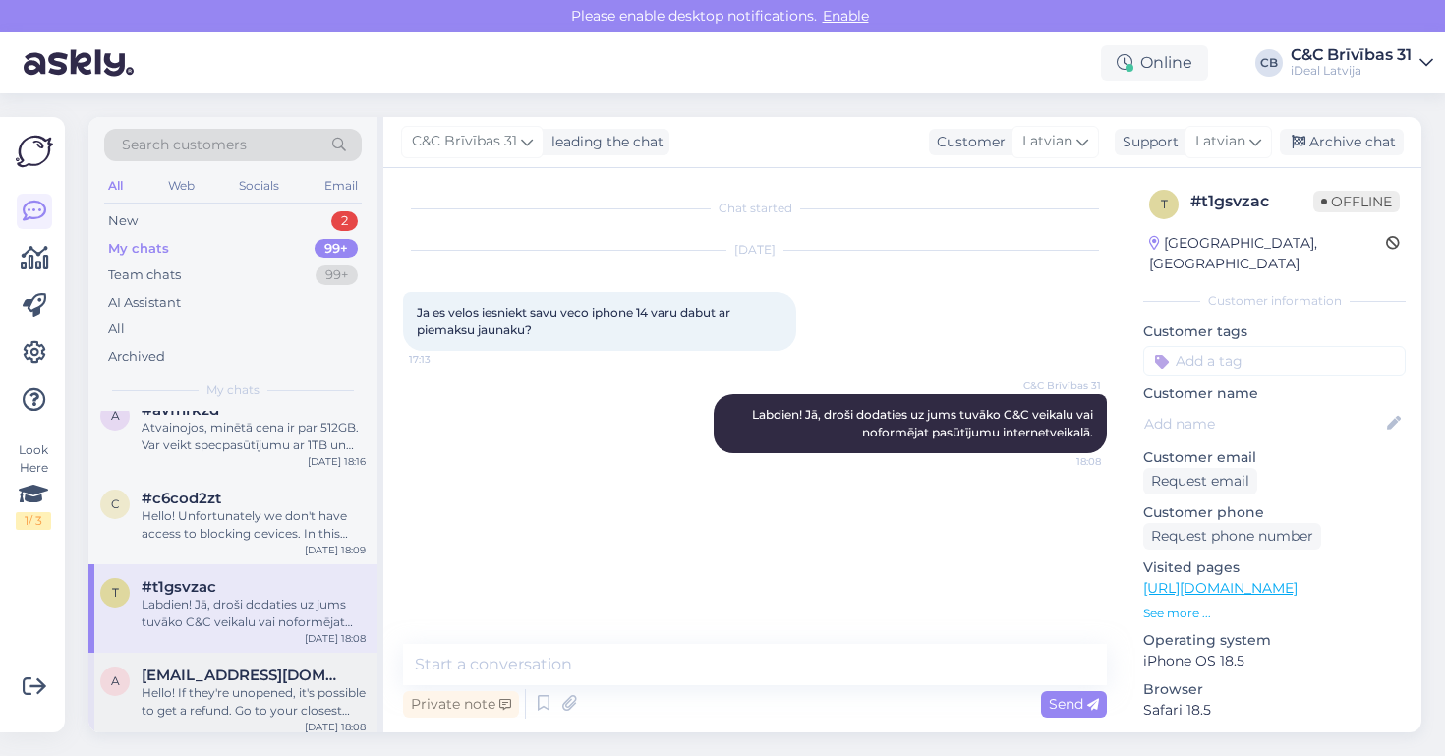
click at [285, 684] on div "Hello! If they're unopened, it's possible to get a refund. Go to your closest C…" at bounding box center [254, 701] width 224 height 35
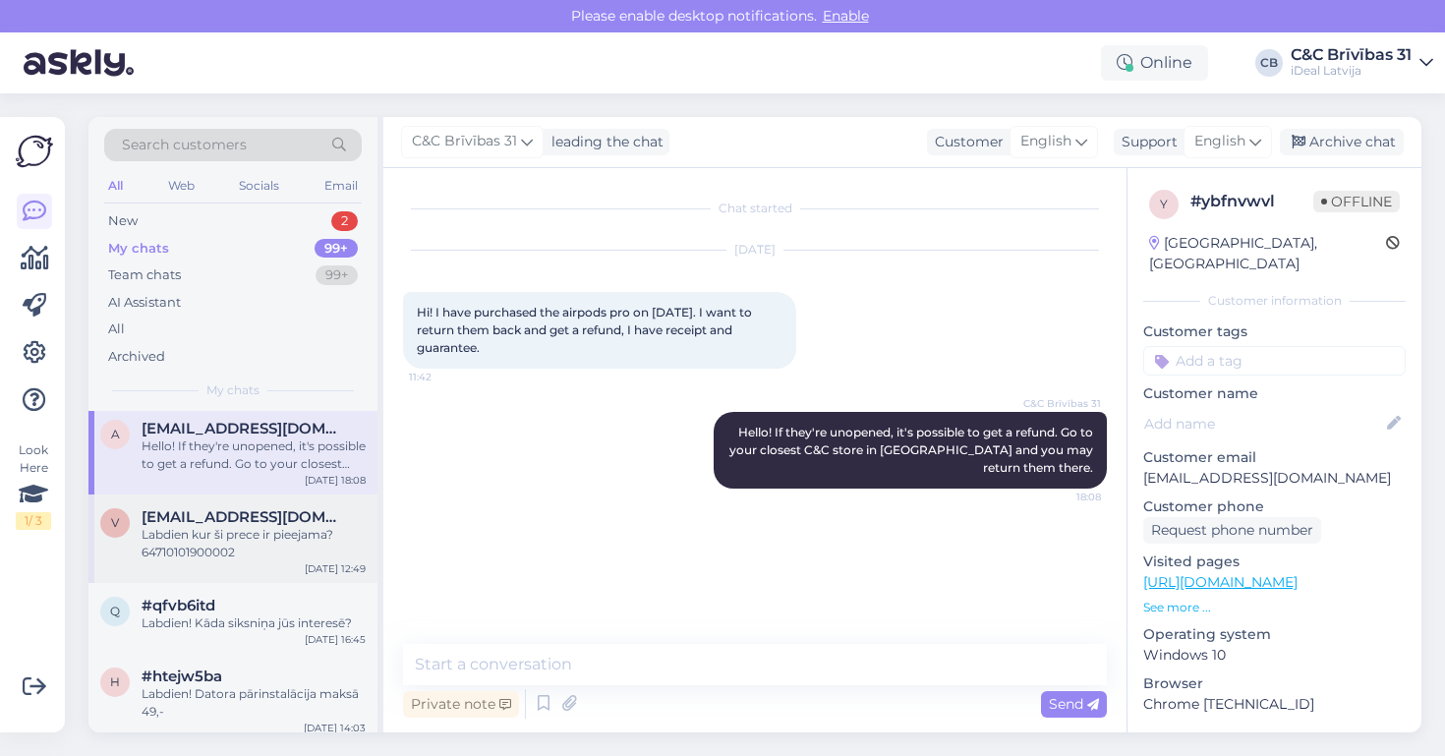
scroll to position [1384, 0]
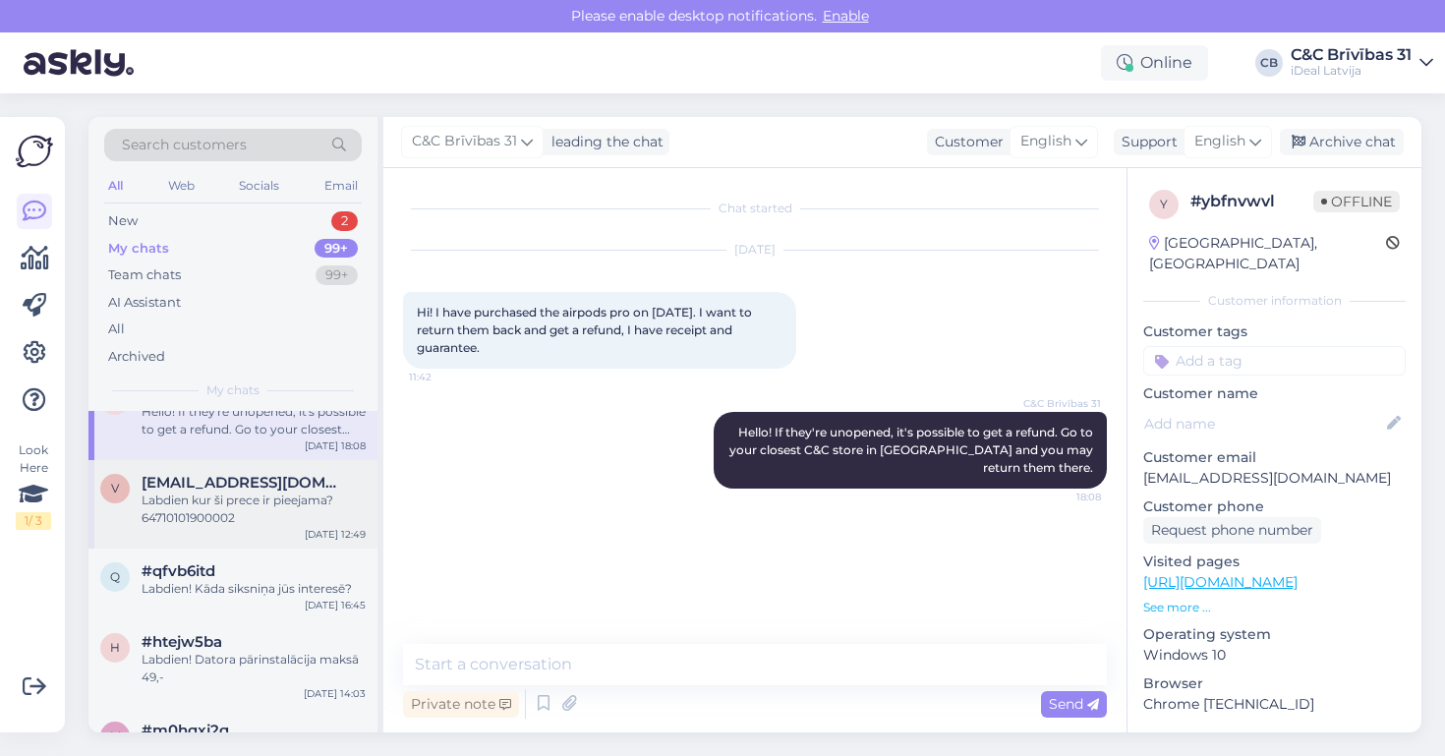
click at [287, 496] on div "Labdien kur ši prece ir pieejama? 64710101900002" at bounding box center [254, 509] width 224 height 35
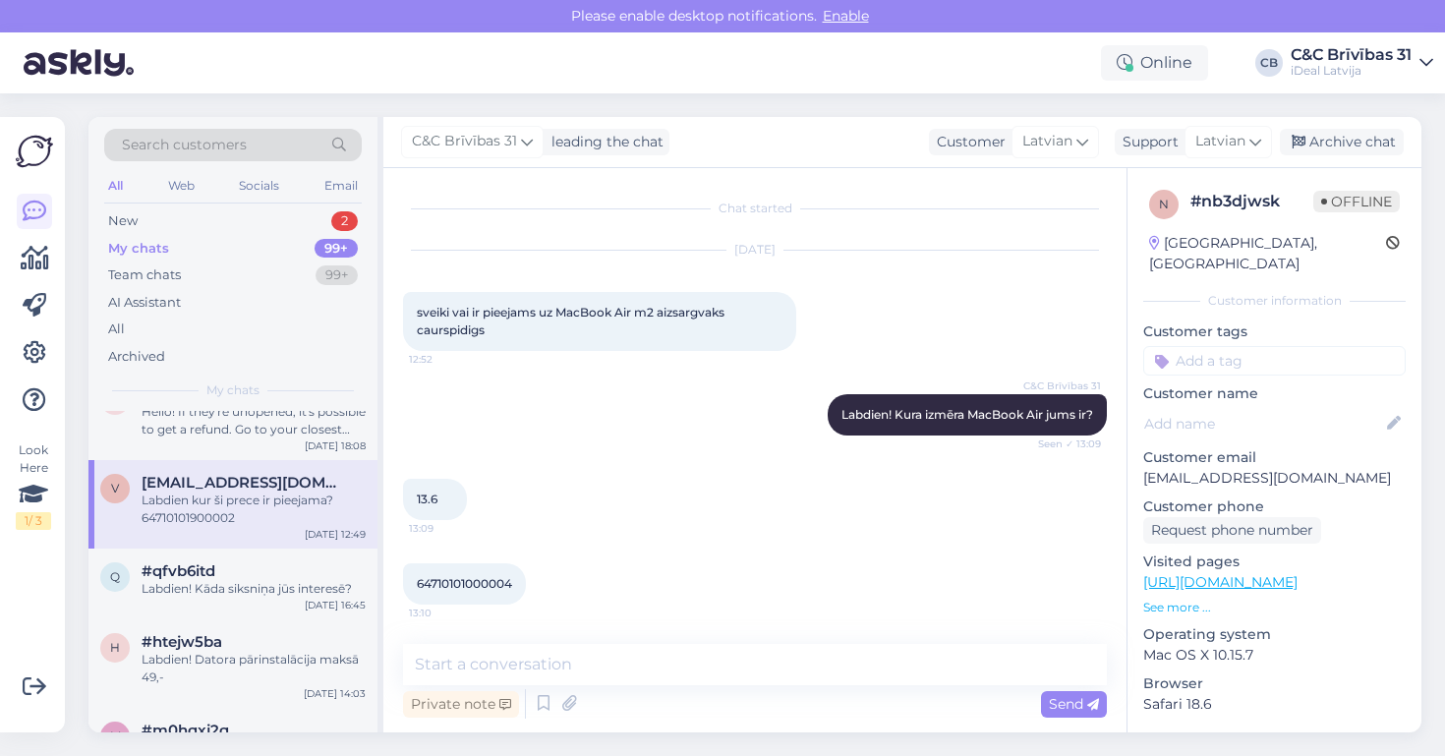
scroll to position [859, 0]
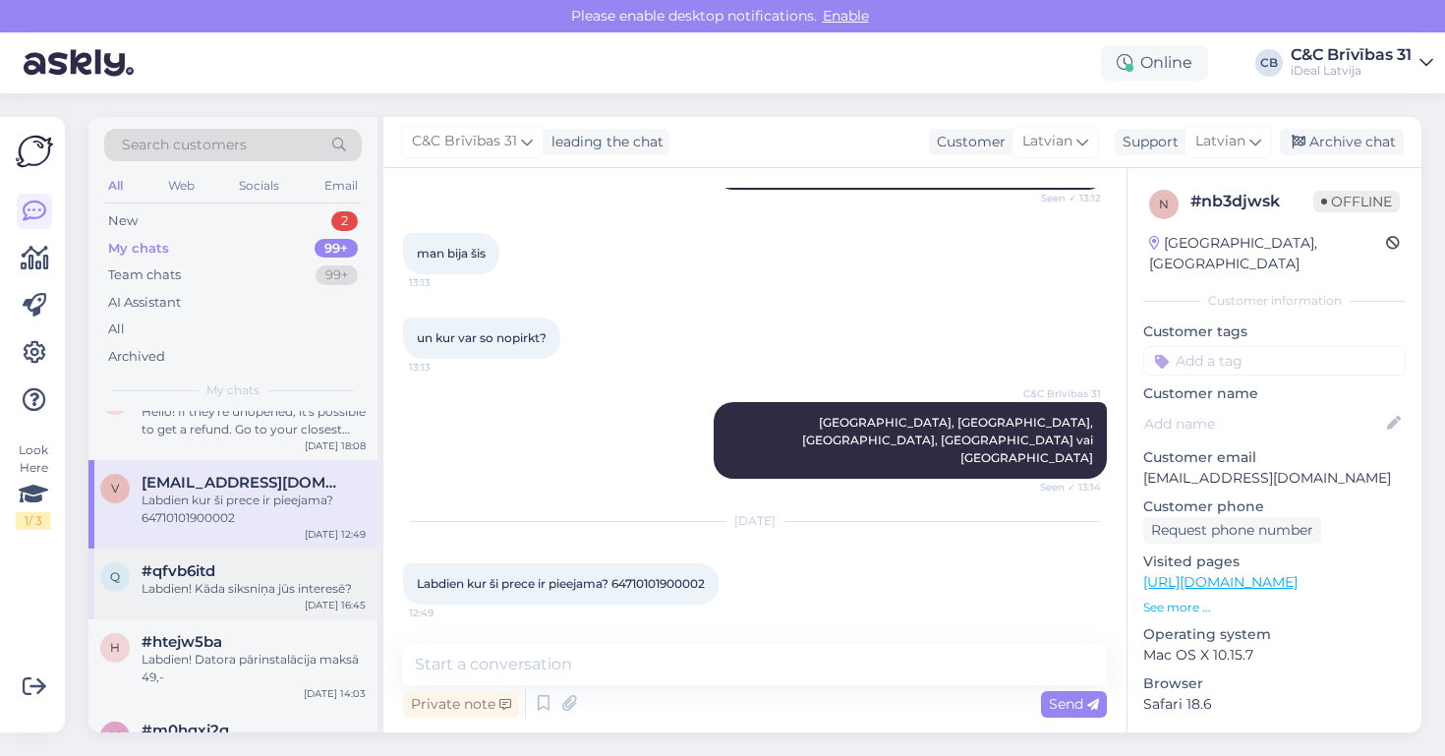
click at [278, 572] on div "#qfvb6itd" at bounding box center [254, 571] width 224 height 18
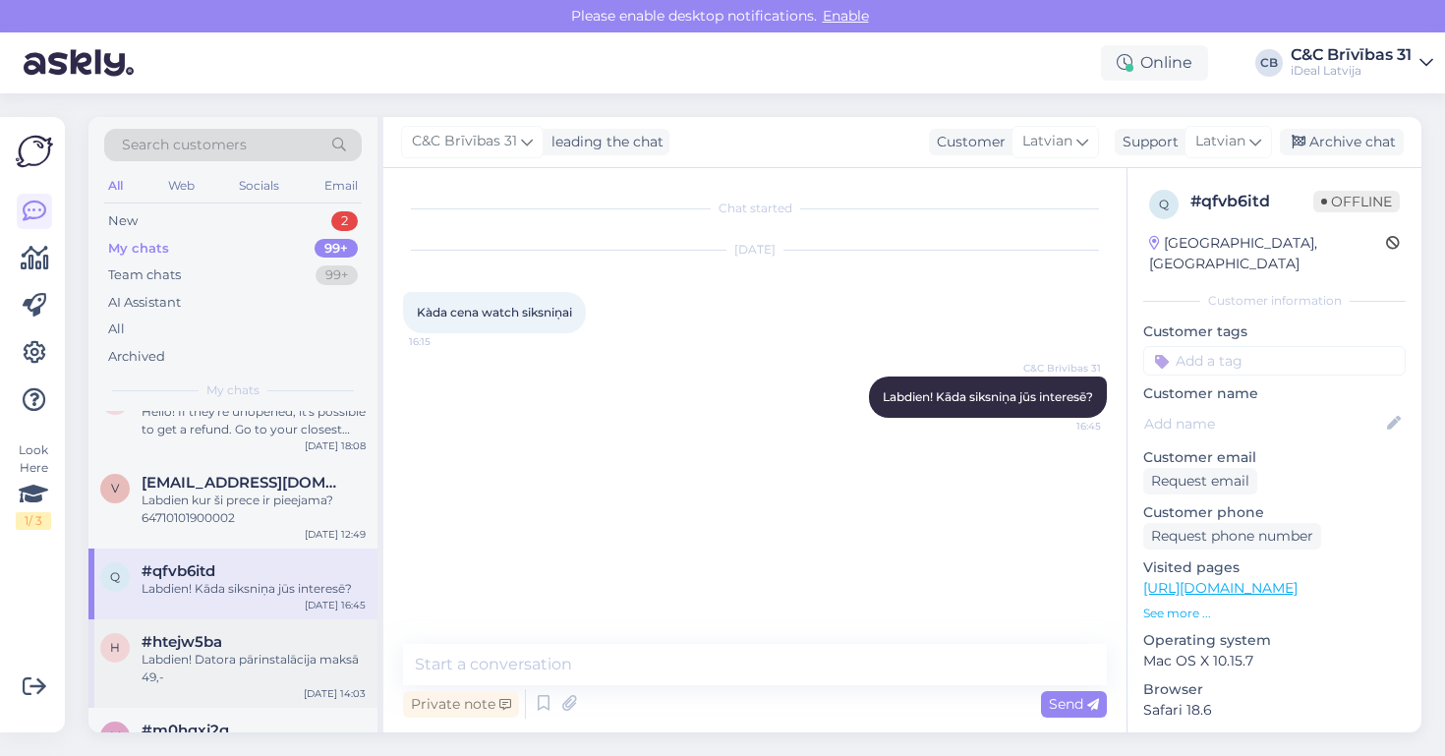
click at [255, 656] on div "Labdien! Datora pārinstalācija maksā 49,-" at bounding box center [254, 668] width 224 height 35
